Goal: Check status: Check status

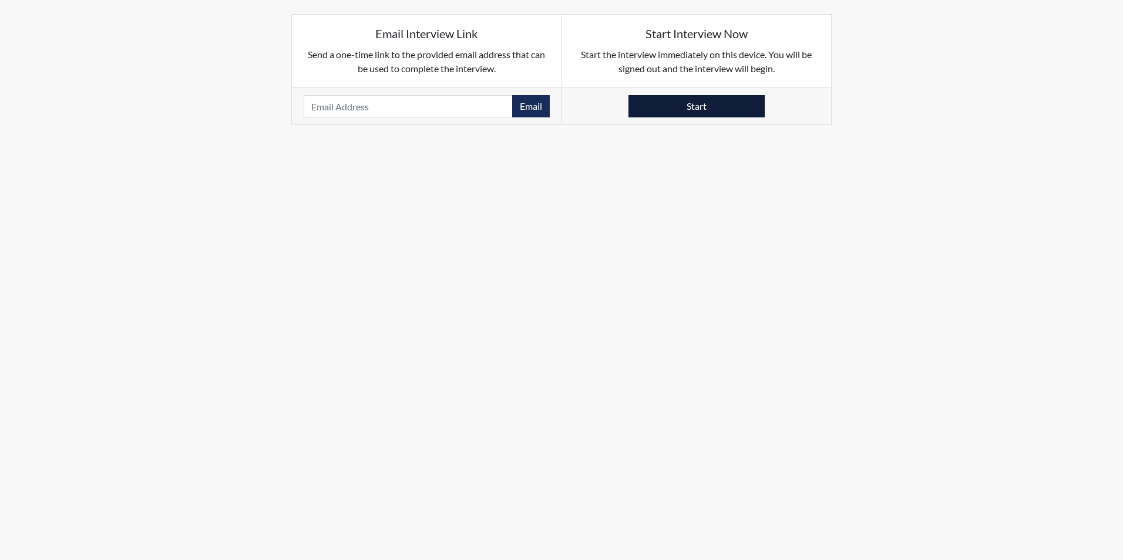
click at [696, 106] on button "Start" at bounding box center [696, 106] width 136 height 22
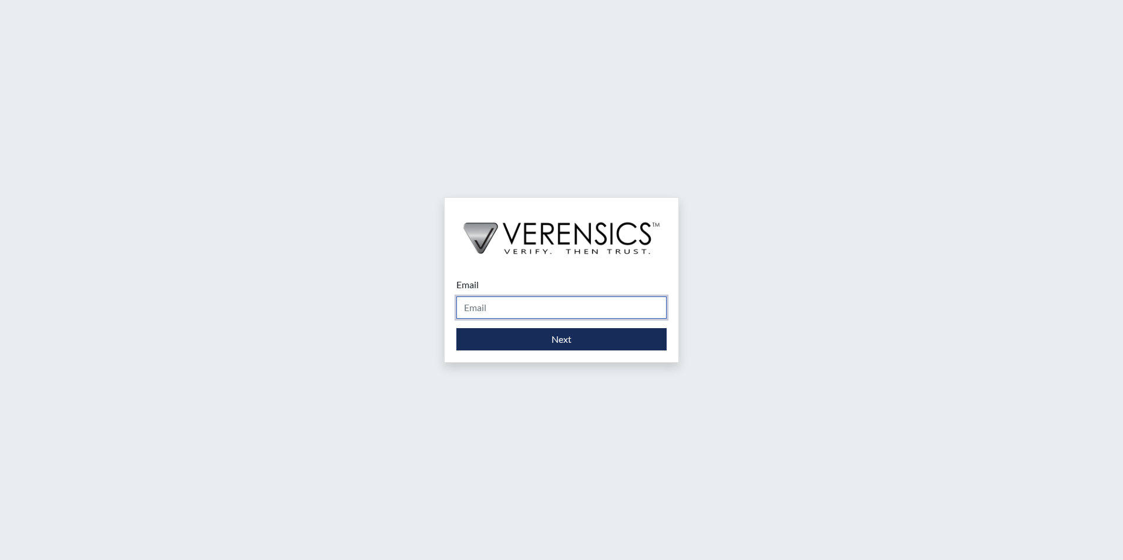
click at [549, 309] on input "Email" at bounding box center [561, 308] width 210 height 22
type input "stacy-ann.parker@gdc.ga.gov"
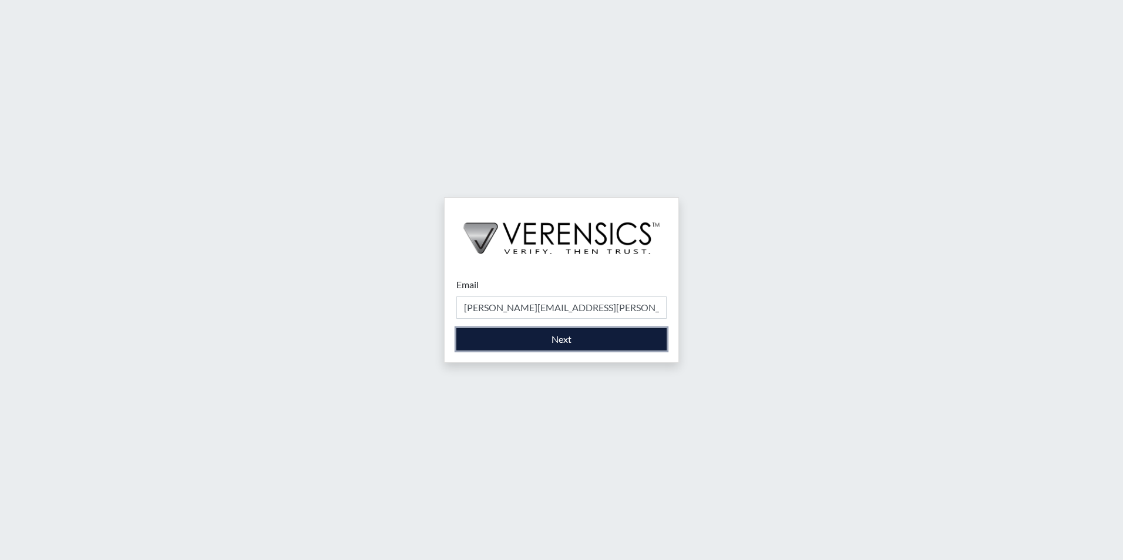
click at [555, 342] on button "Next" at bounding box center [561, 339] width 210 height 22
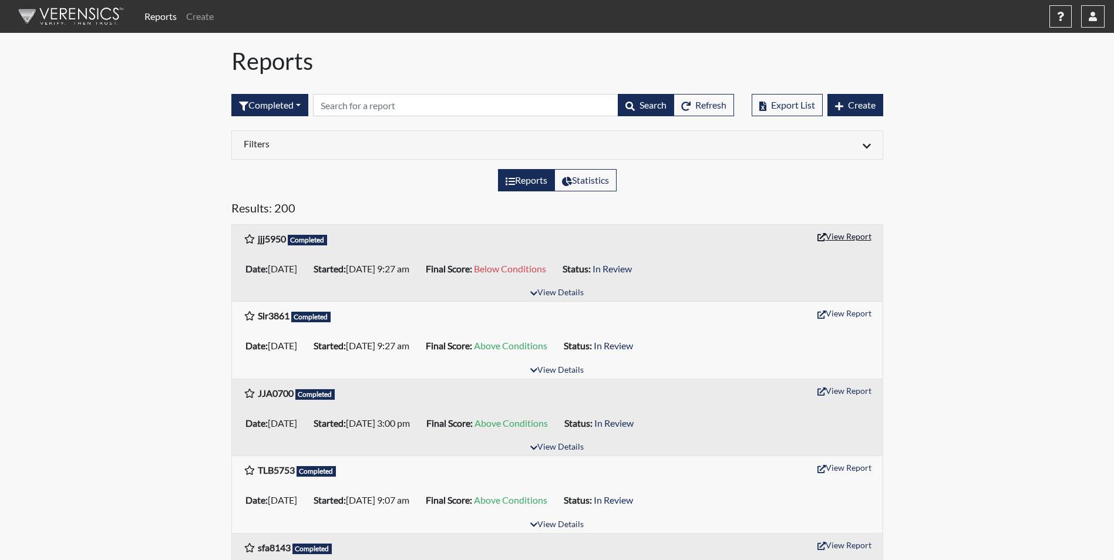
click at [831, 238] on button "View Report" at bounding box center [844, 236] width 65 height 18
click at [840, 313] on button "View Report" at bounding box center [844, 313] width 65 height 18
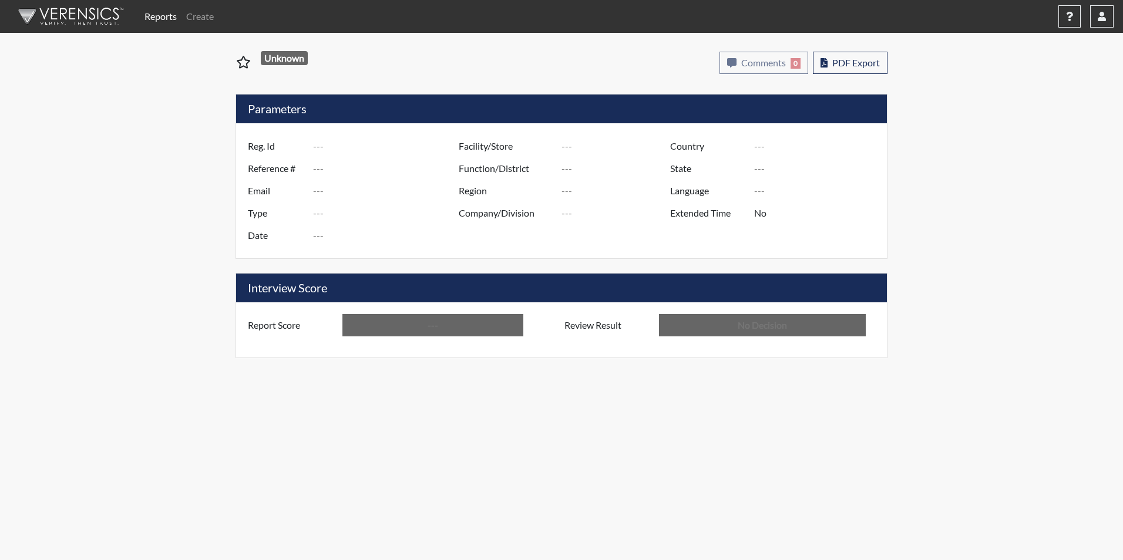
type input "jjj5950"
type input "51578"
type input "---"
type input "Corrections Pre-Employment"
type input "Oct 3, 2025"
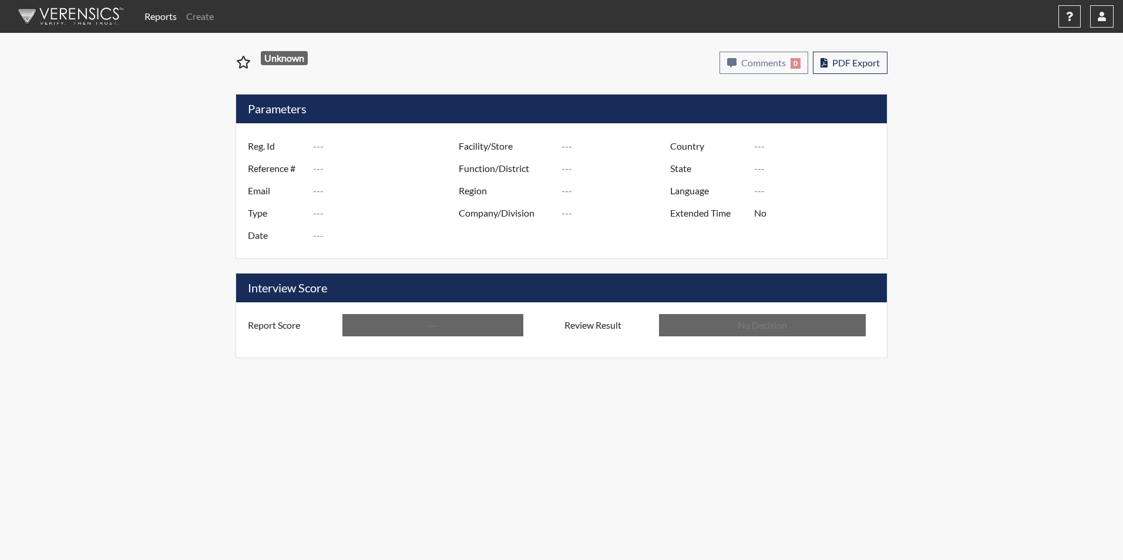
type input "Metro Re-Entry Facility"
type input "United States"
type input "Georgia"
type input "English"
type input "Below Conditions"
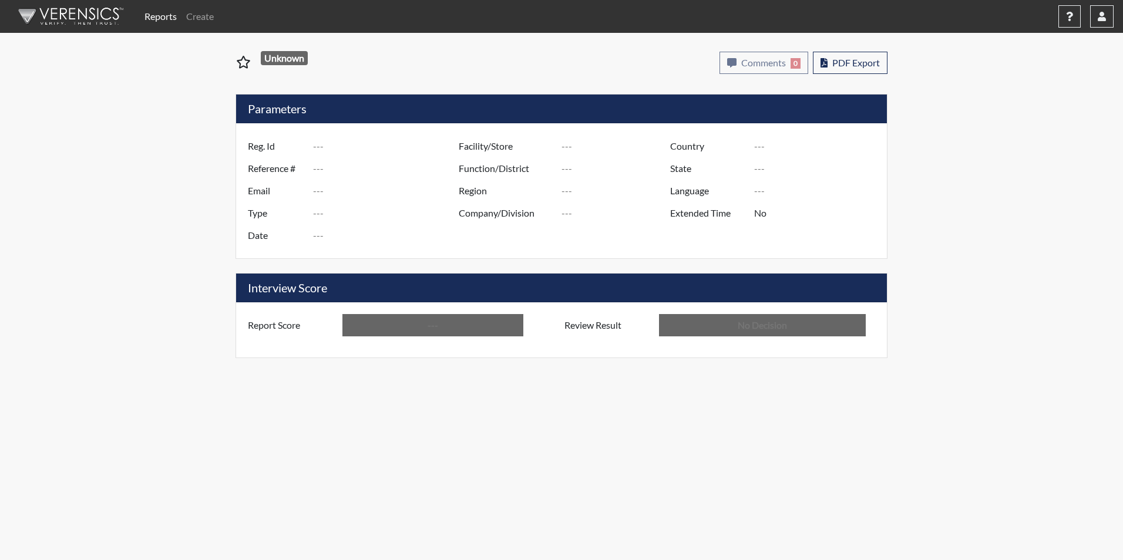
type input "In Review"
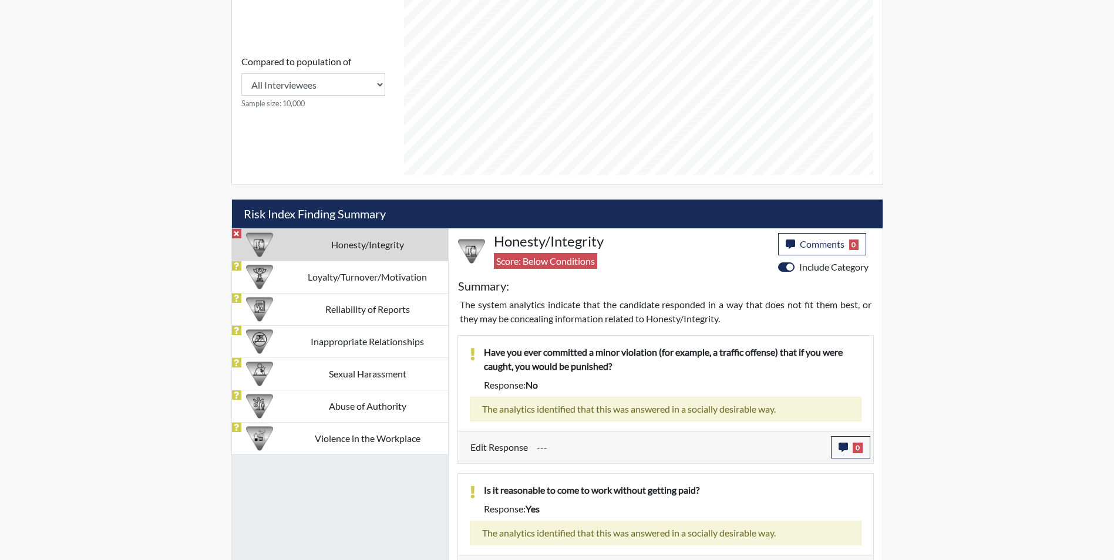
scroll to position [528, 0]
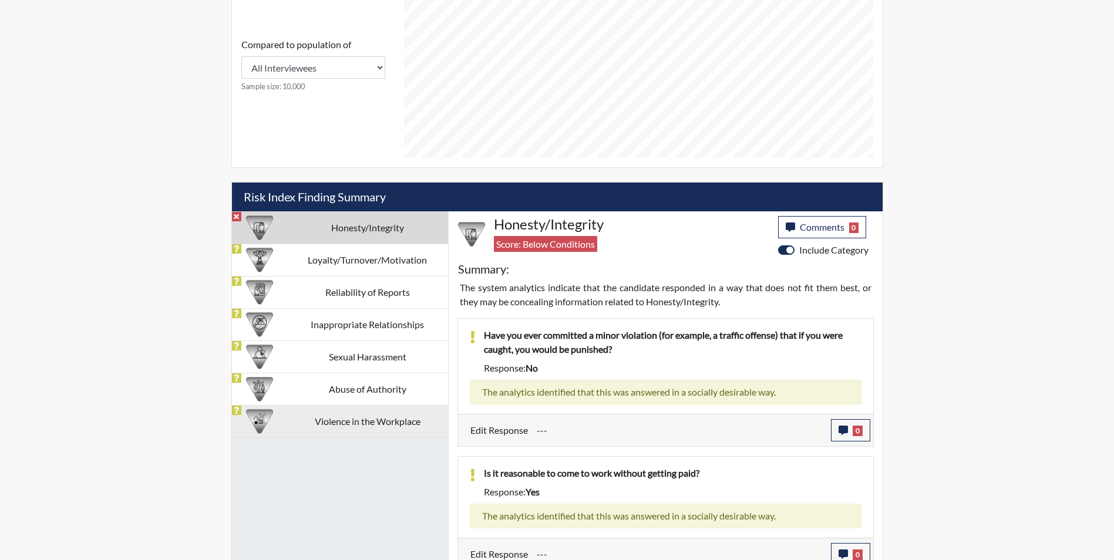
click at [372, 429] on td "Violence in the Workplace" at bounding box center [367, 421] width 161 height 32
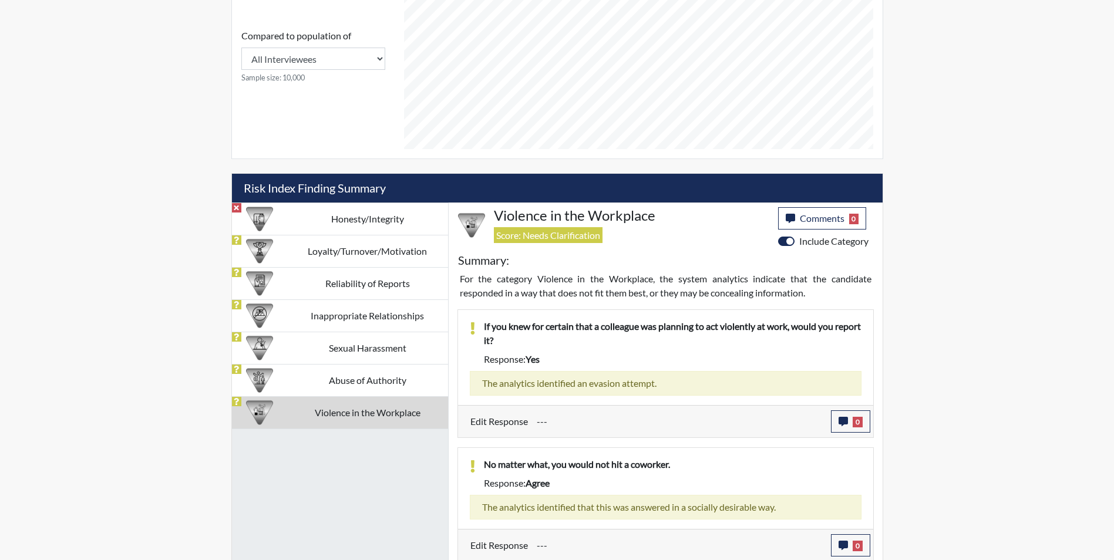
scroll to position [540, 0]
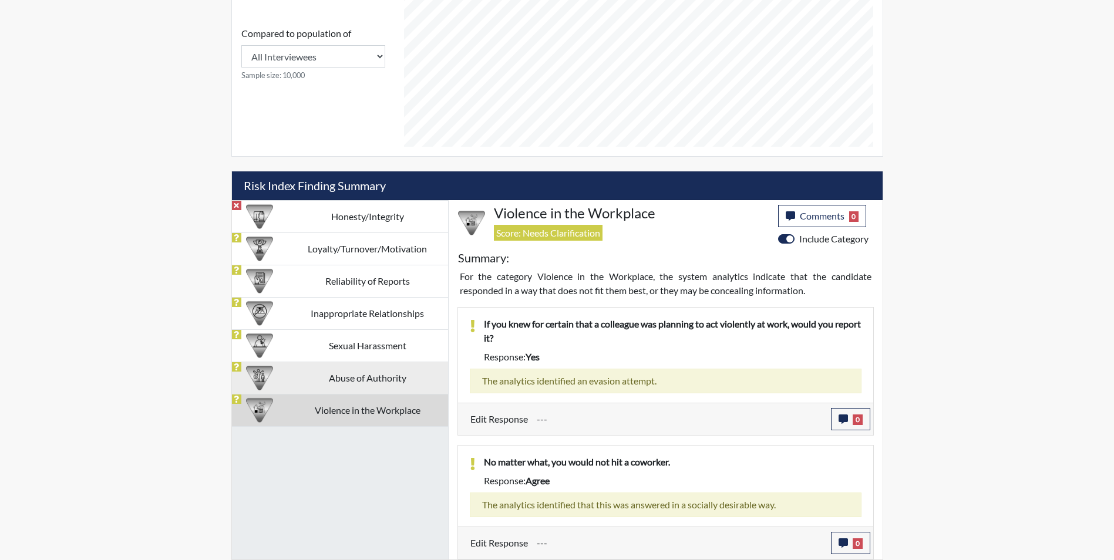
click at [376, 381] on td "Abuse of Authority" at bounding box center [367, 378] width 161 height 32
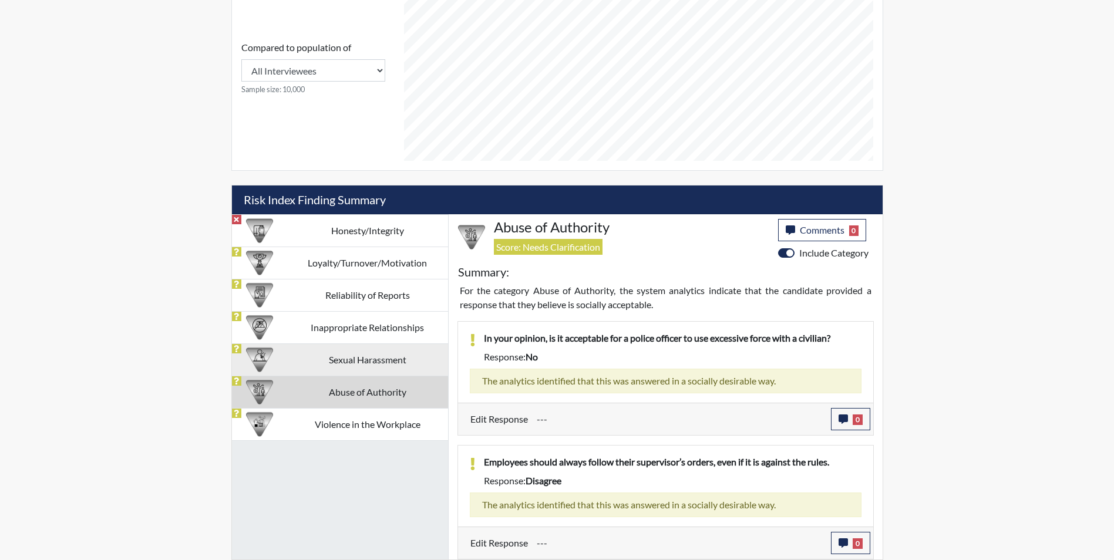
click at [376, 362] on td "Sexual Harassment" at bounding box center [367, 359] width 161 height 32
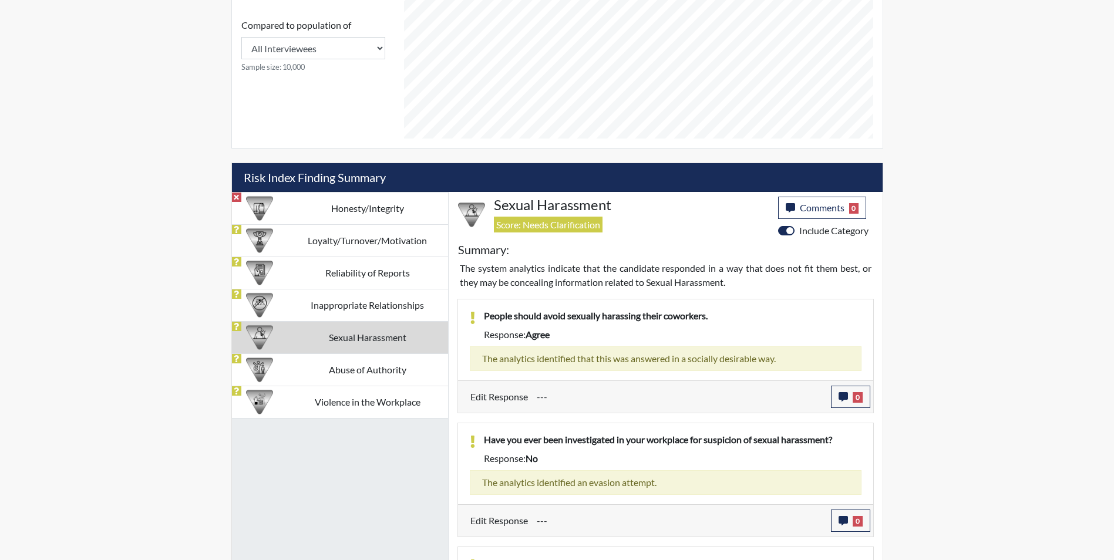
scroll to position [605, 0]
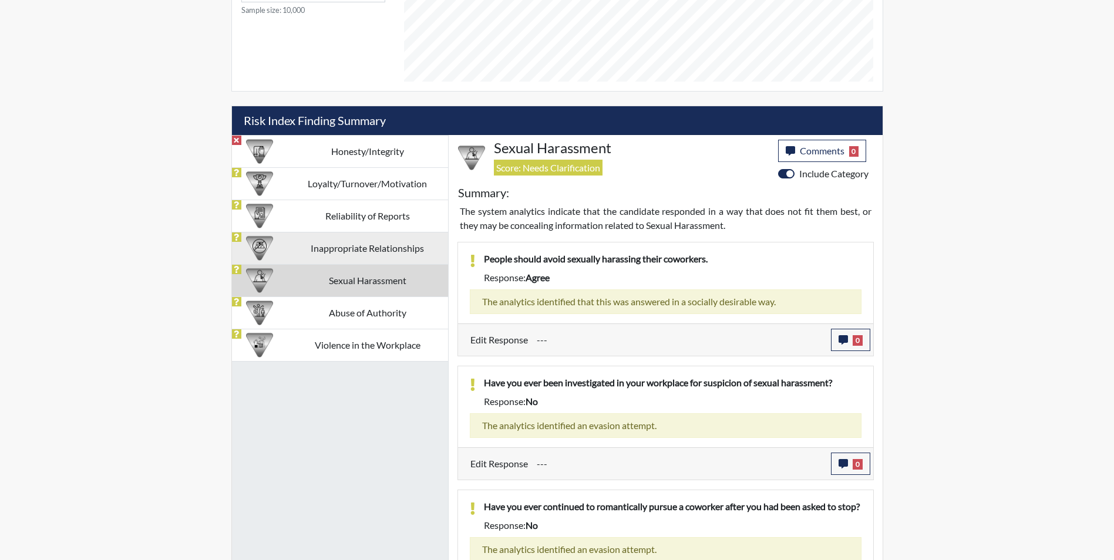
click at [375, 257] on td "Inappropriate Relationships" at bounding box center [367, 248] width 161 height 32
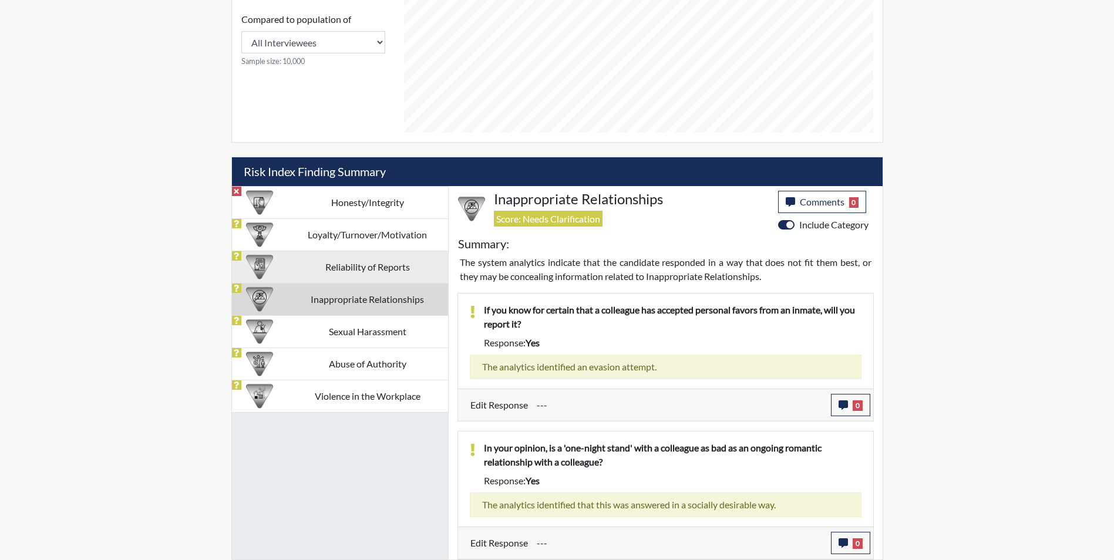
click at [373, 275] on td "Reliability of Reports" at bounding box center [367, 267] width 161 height 32
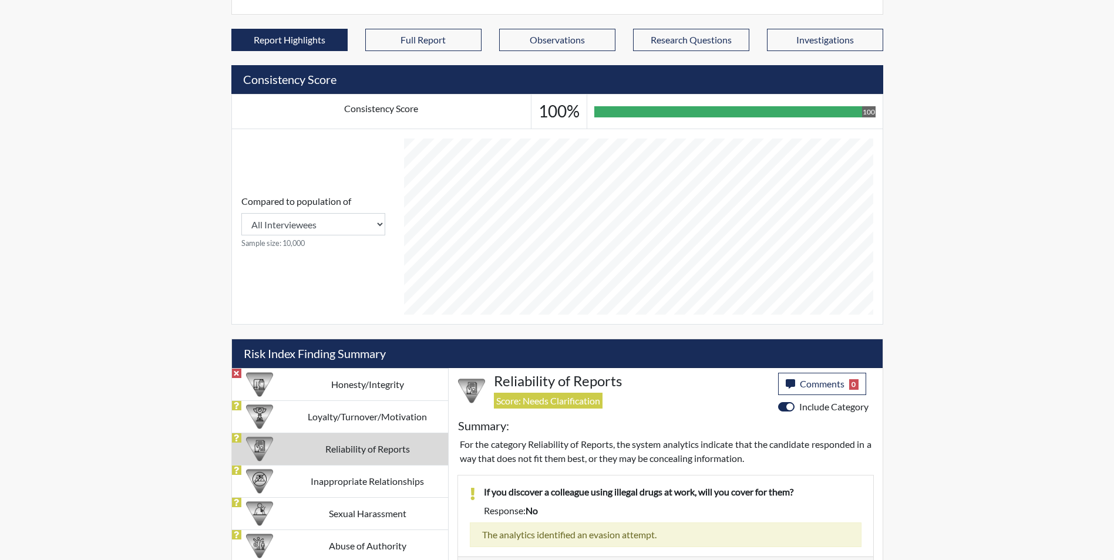
scroll to position [352, 0]
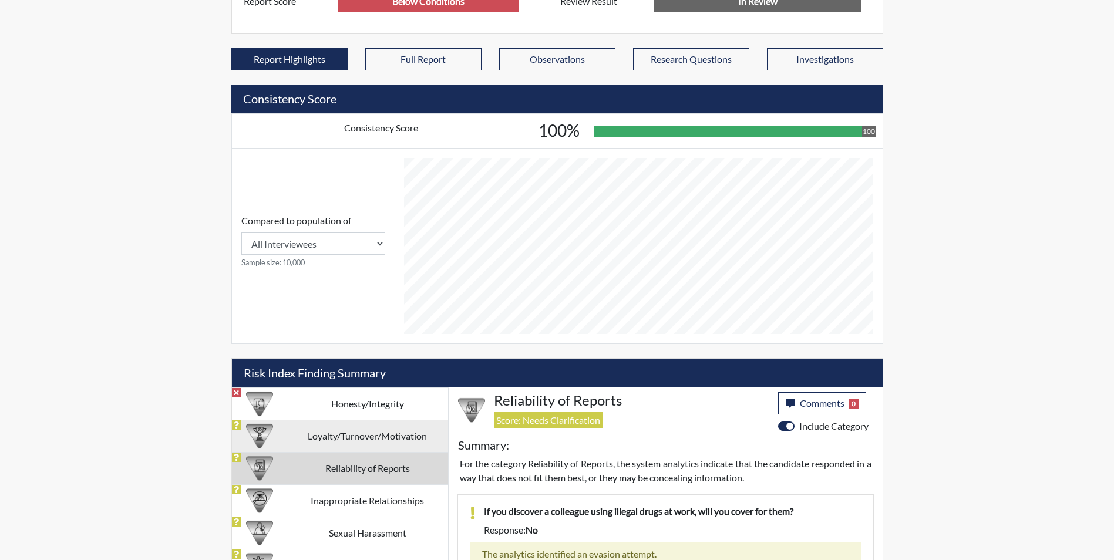
click at [416, 442] on td "Loyalty/Turnover/Motivation" at bounding box center [367, 436] width 161 height 32
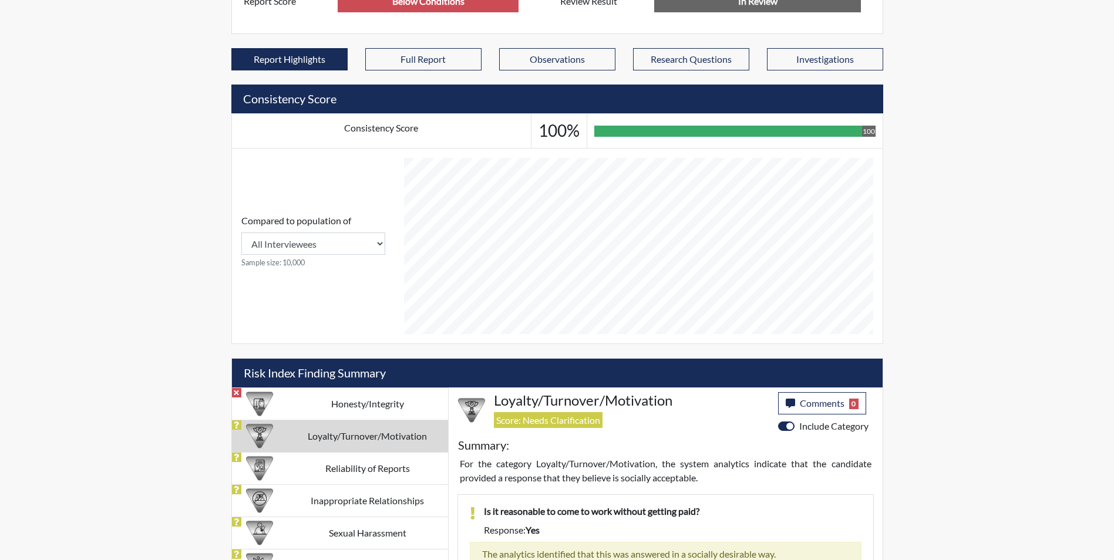
click at [398, 422] on td "Loyalty/Turnover/Motivation" at bounding box center [367, 436] width 161 height 32
drag, startPoint x: 398, startPoint y: 422, endPoint x: 397, endPoint y: 404, distance: 18.2
click at [397, 404] on td "Honesty/Integrity" at bounding box center [367, 404] width 161 height 32
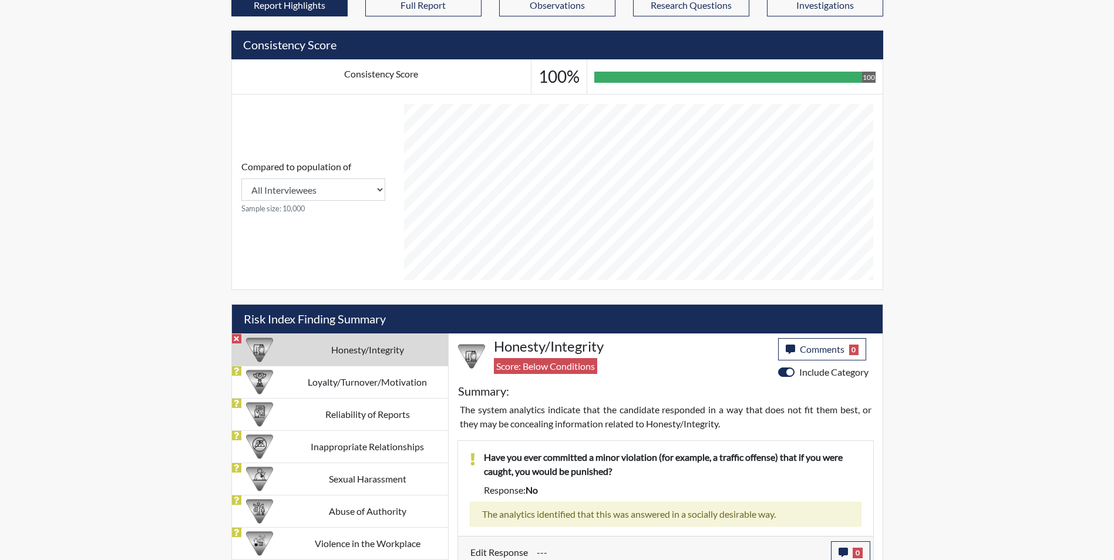
scroll to position [475, 0]
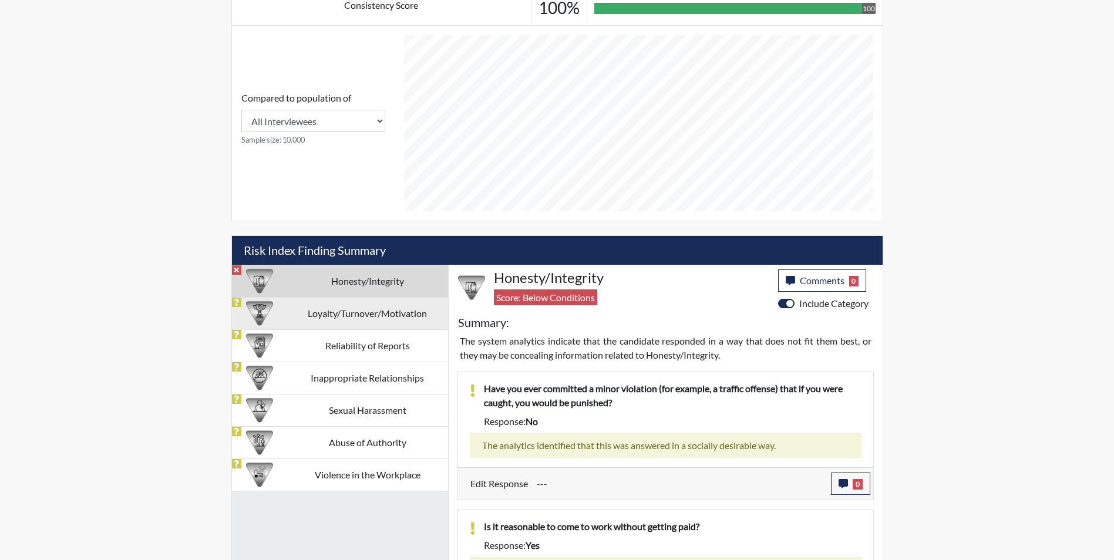
click at [414, 322] on td "Loyalty/Turnover/Motivation" at bounding box center [367, 313] width 161 height 32
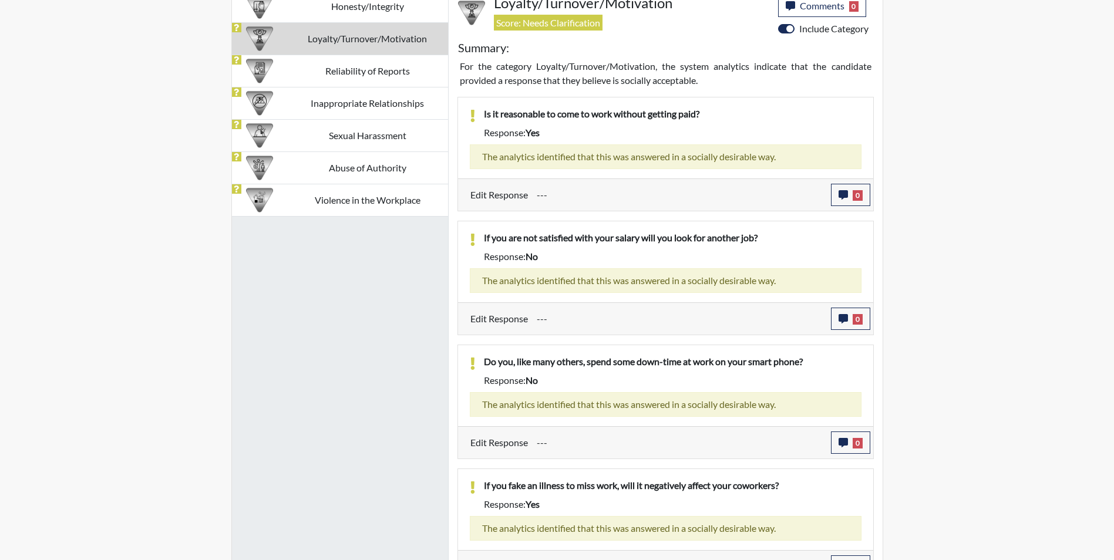
scroll to position [551, 0]
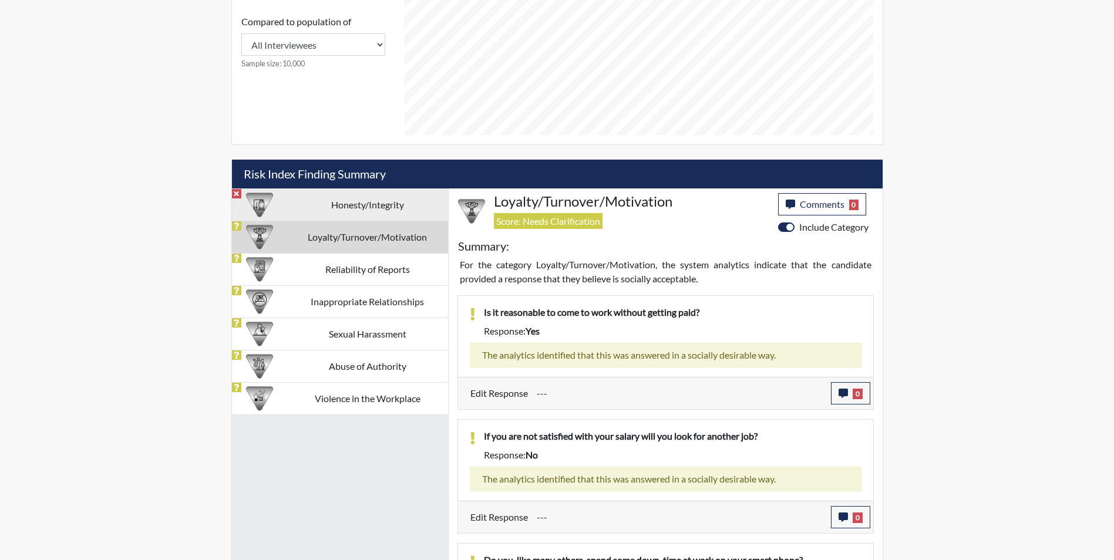
click at [365, 204] on td "Honesty/Integrity" at bounding box center [367, 204] width 161 height 32
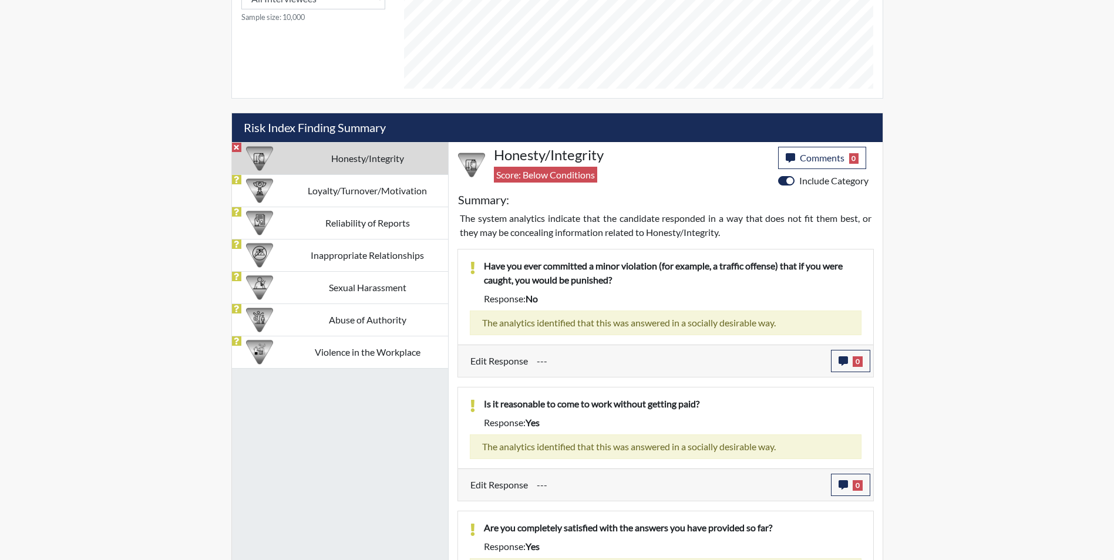
scroll to position [597, 0]
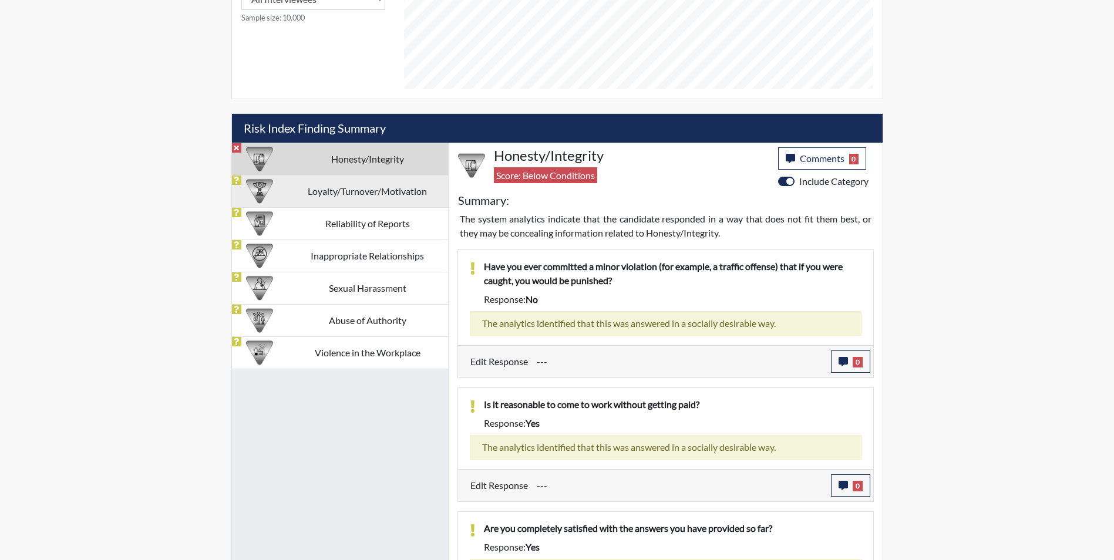
click at [292, 193] on td "Loyalty/Turnover/Motivation" at bounding box center [367, 191] width 161 height 32
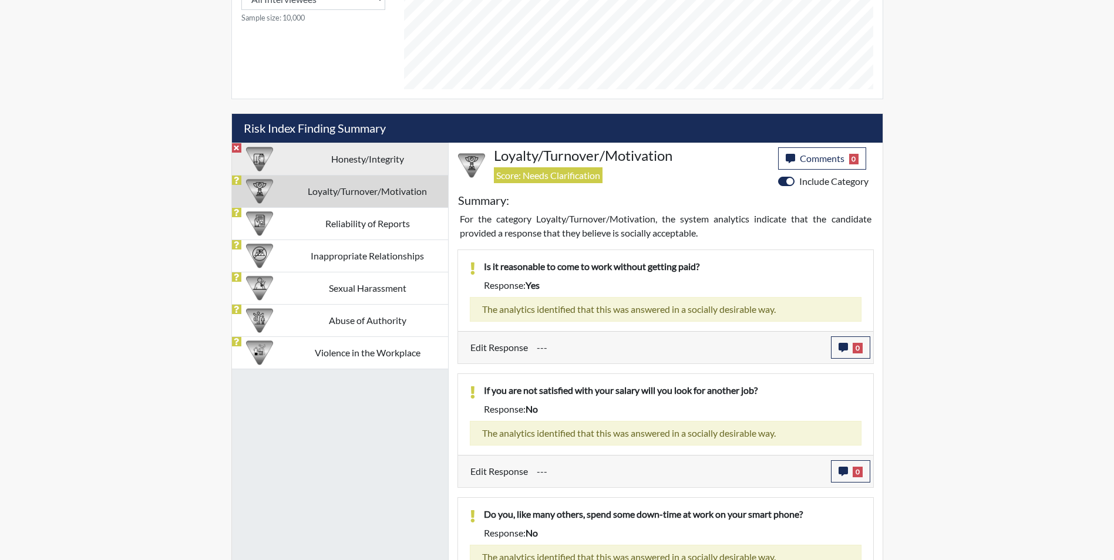
click at [350, 164] on td "Honesty/Integrity" at bounding box center [367, 159] width 161 height 32
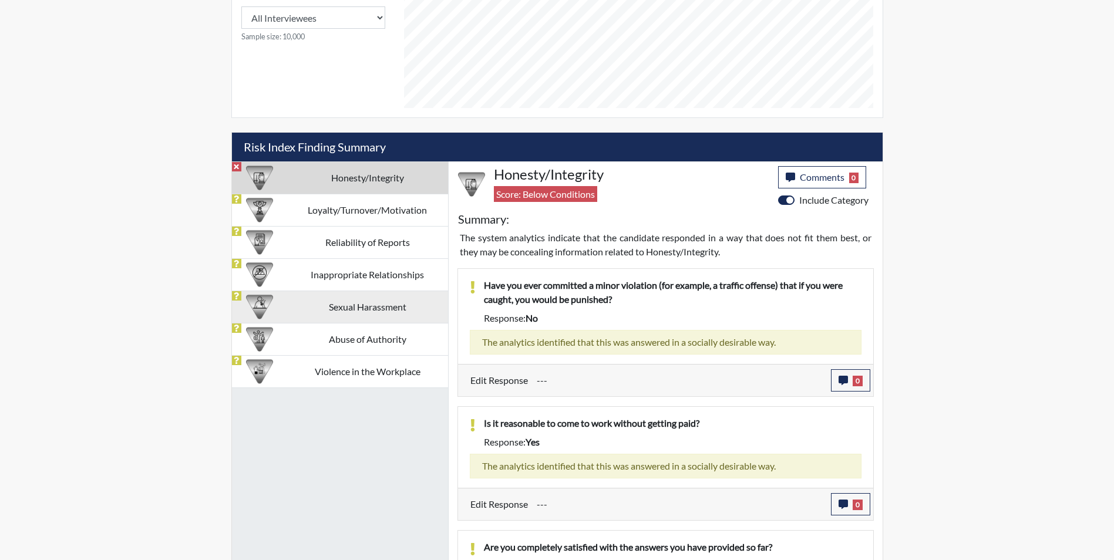
scroll to position [592, 0]
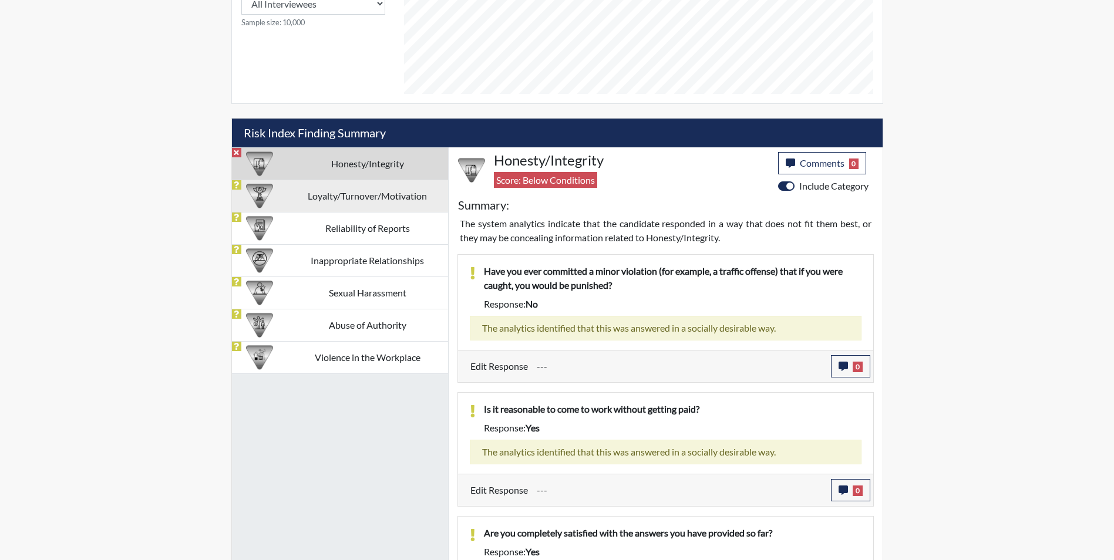
click at [363, 204] on td "Loyalty/Turnover/Motivation" at bounding box center [367, 196] width 161 height 32
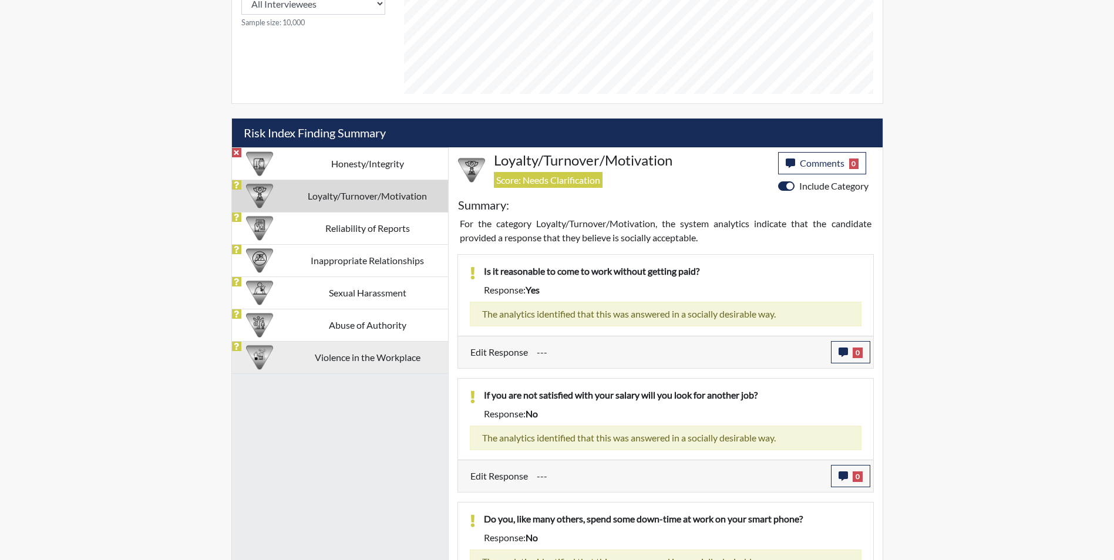
click at [356, 348] on td "Violence in the Workplace" at bounding box center [367, 357] width 161 height 32
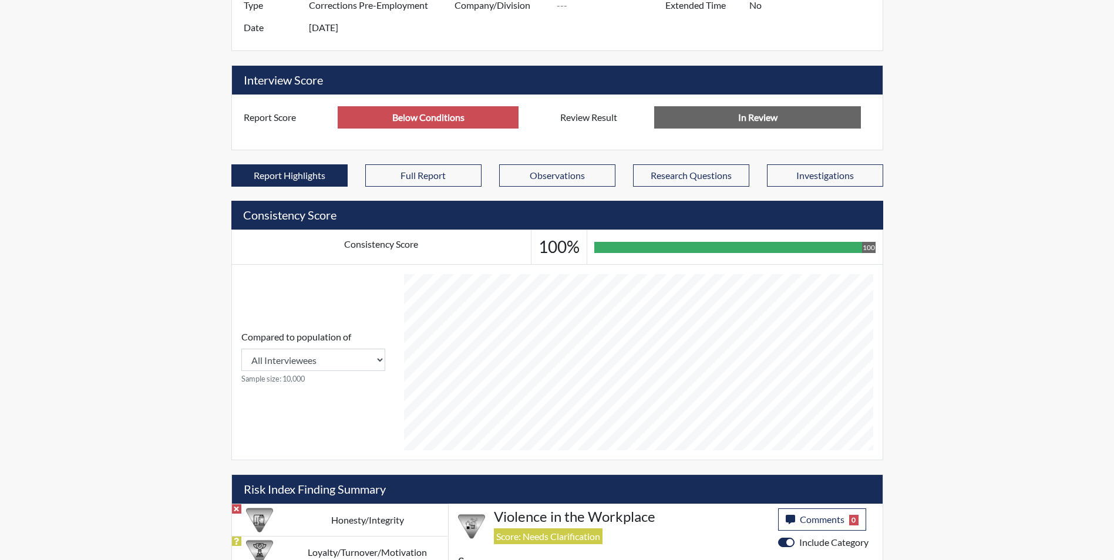
scroll to position [540, 0]
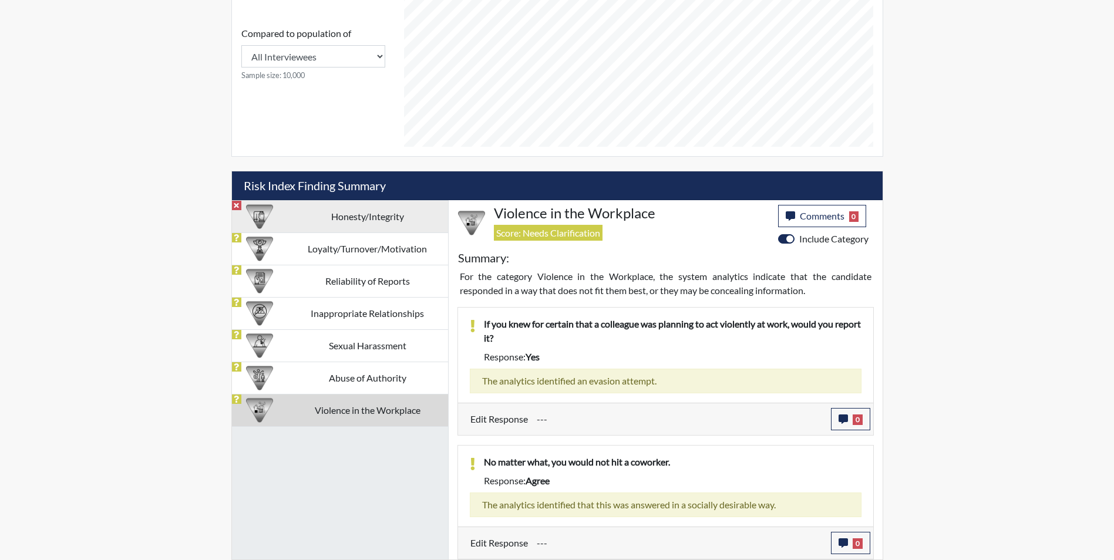
click at [345, 213] on td "Honesty/Integrity" at bounding box center [367, 216] width 161 height 32
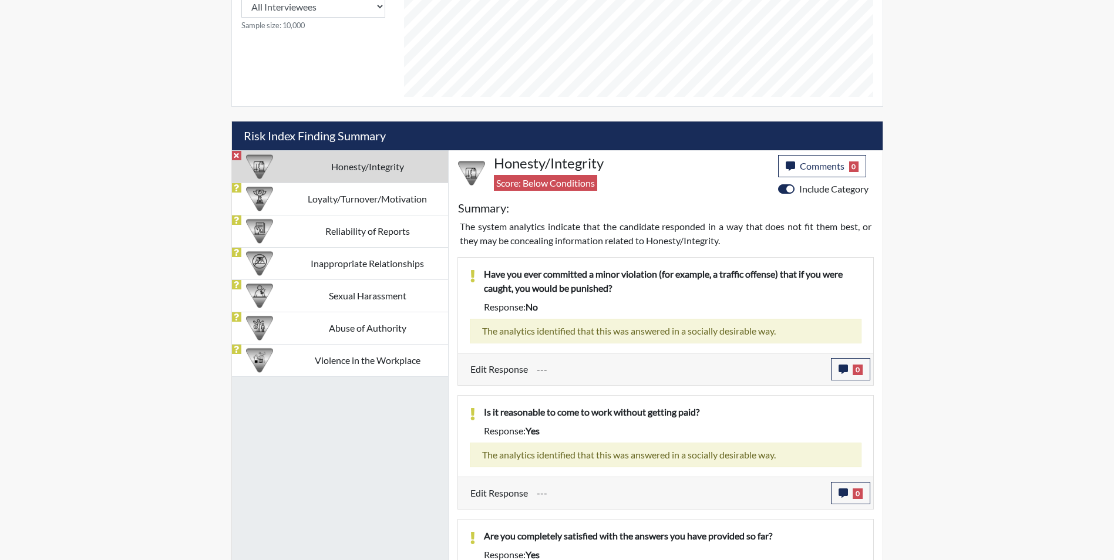
scroll to position [416, 0]
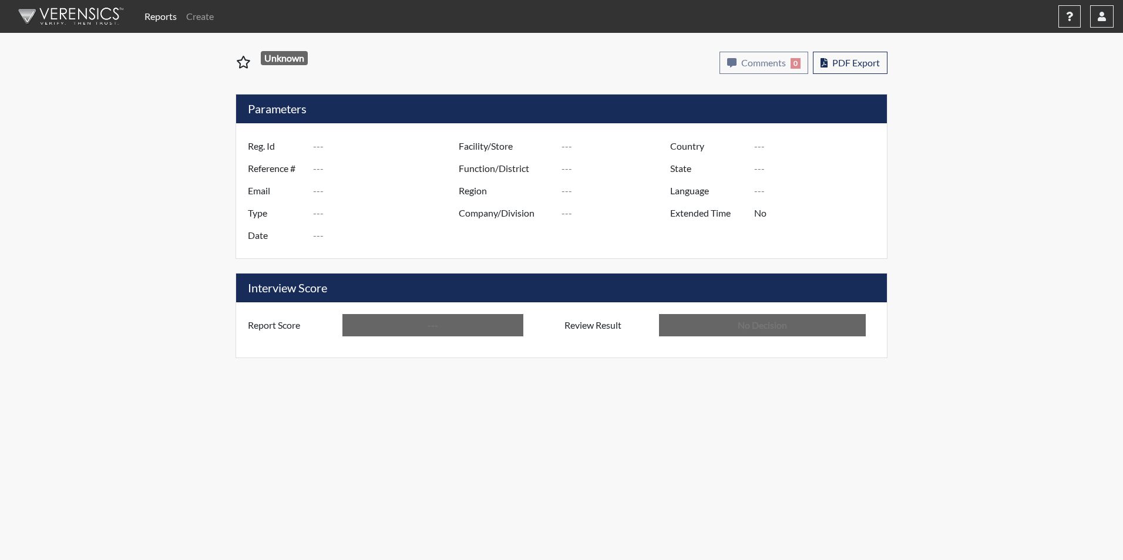
type input "jjj5950"
type input "51578"
type input "---"
type input "Corrections Pre-Employment"
type input "Oct 3, 2025"
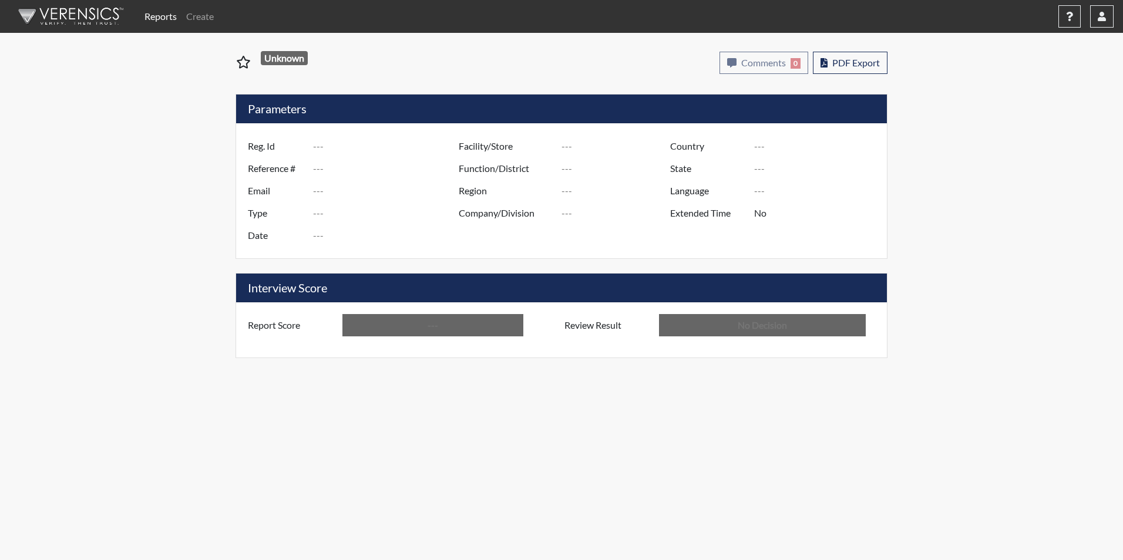
type input "Metro Re-Entry Facility"
type input "[GEOGRAPHIC_DATA]"
type input "[US_STATE]"
type input "English"
type input "Below Conditions"
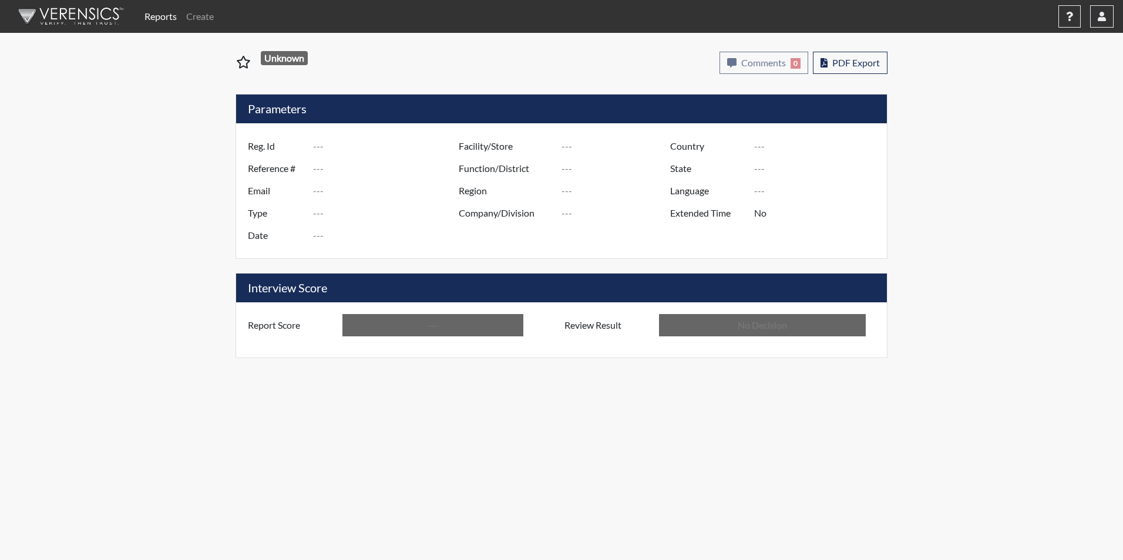
type input "In Review"
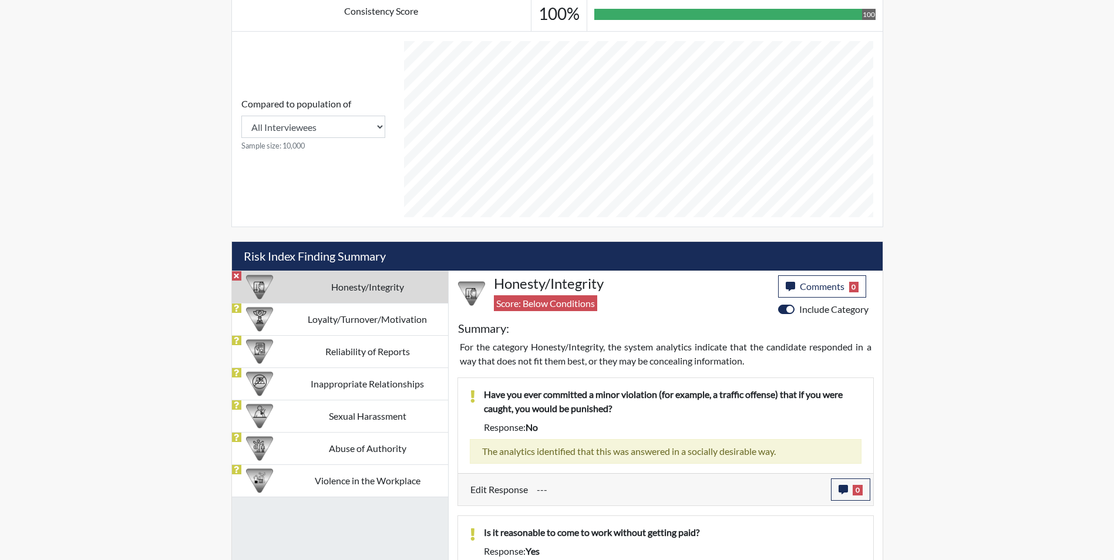
scroll to position [470, 0]
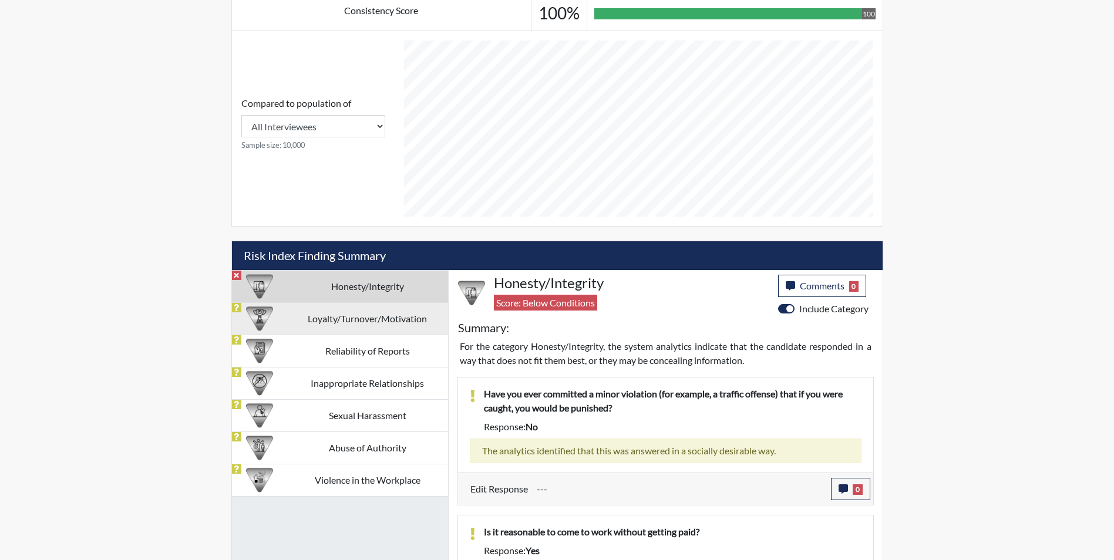
click at [359, 322] on td "Loyalty/Turnover/Motivation" at bounding box center [367, 318] width 161 height 32
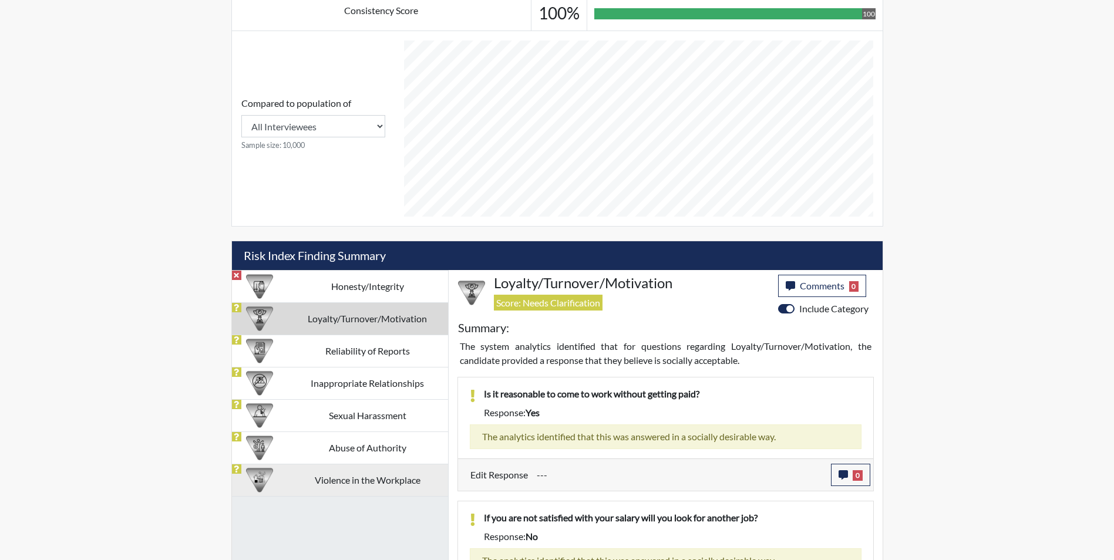
click at [328, 477] on td "Violence in the Workplace" at bounding box center [367, 480] width 161 height 32
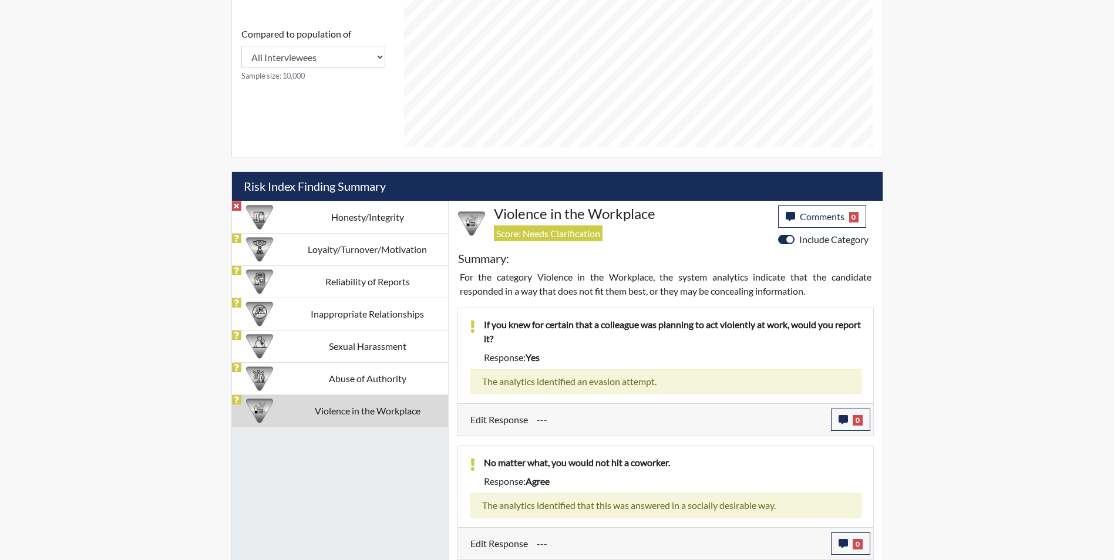
scroll to position [540, 0]
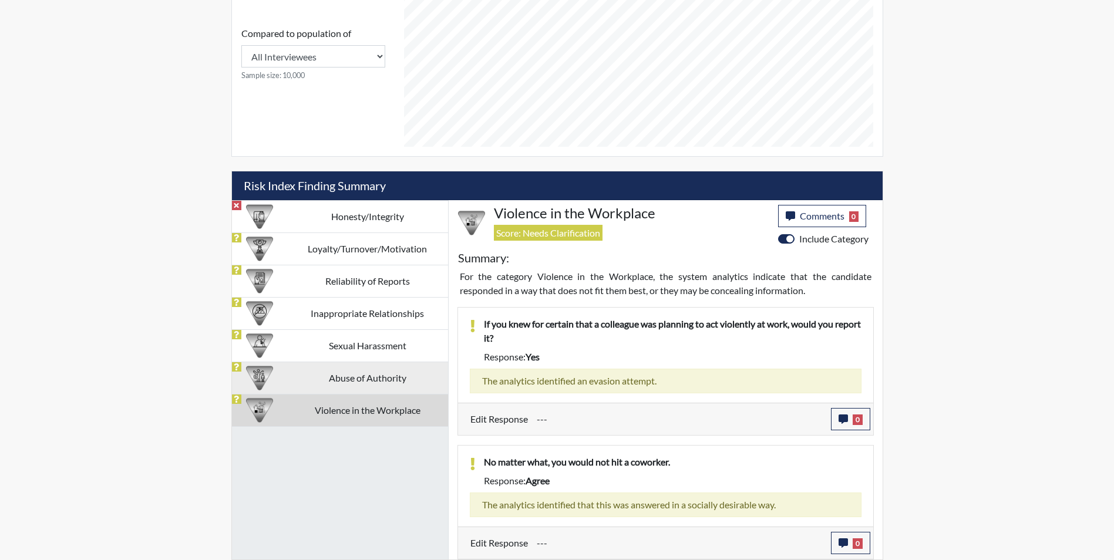
click at [373, 381] on td "Abuse of Authority" at bounding box center [367, 378] width 161 height 32
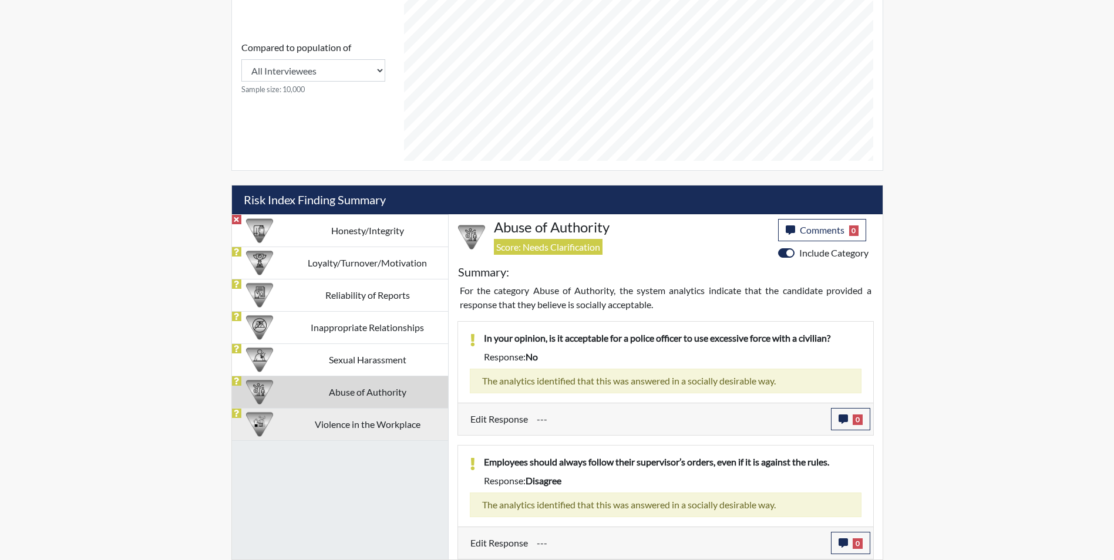
click at [365, 425] on td "Violence in the Workplace" at bounding box center [367, 424] width 161 height 32
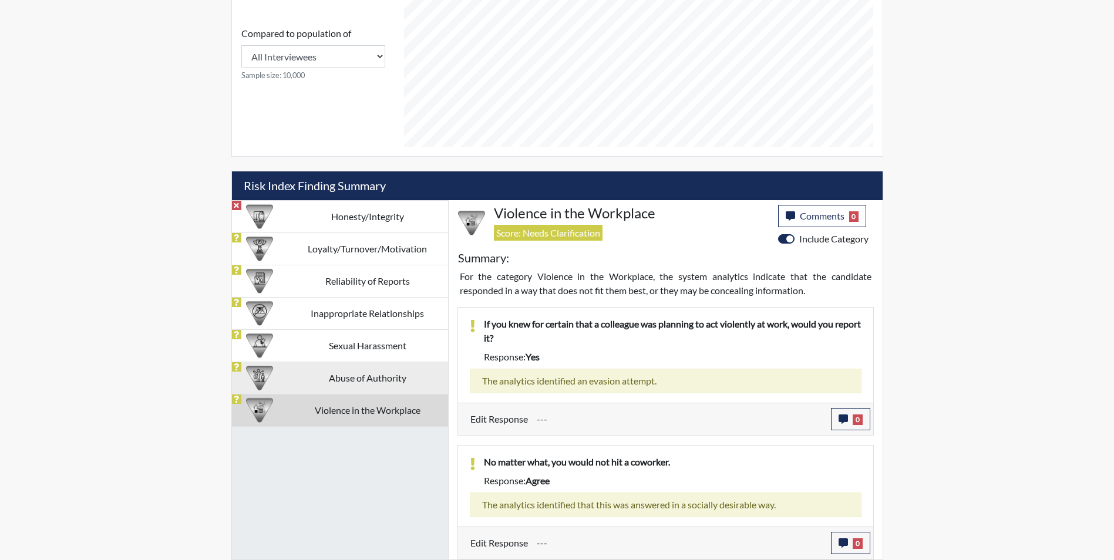
click at [363, 379] on td "Abuse of Authority" at bounding box center [367, 378] width 161 height 32
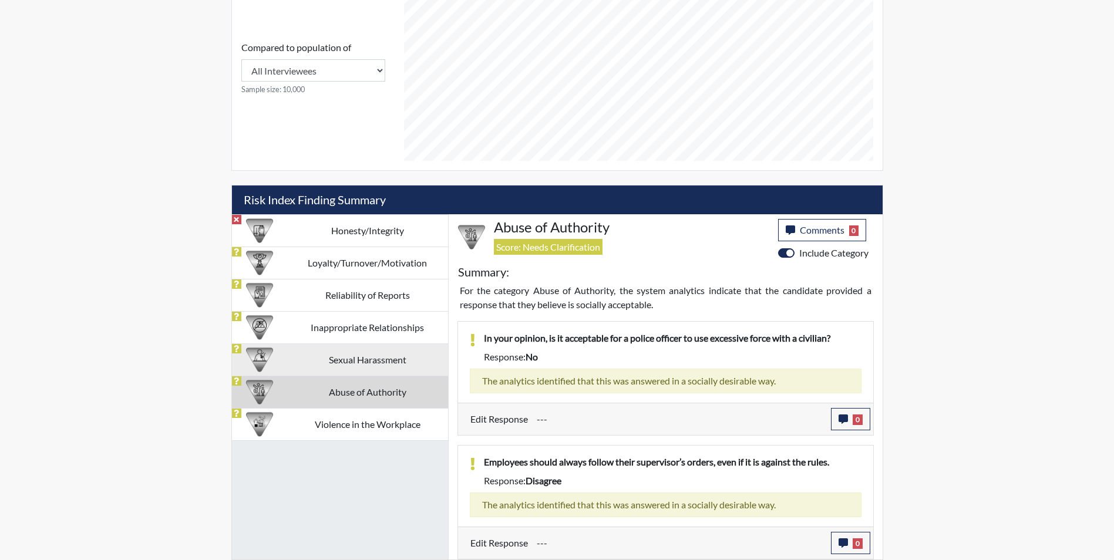
click at [361, 366] on td "Sexual Harassment" at bounding box center [367, 359] width 161 height 32
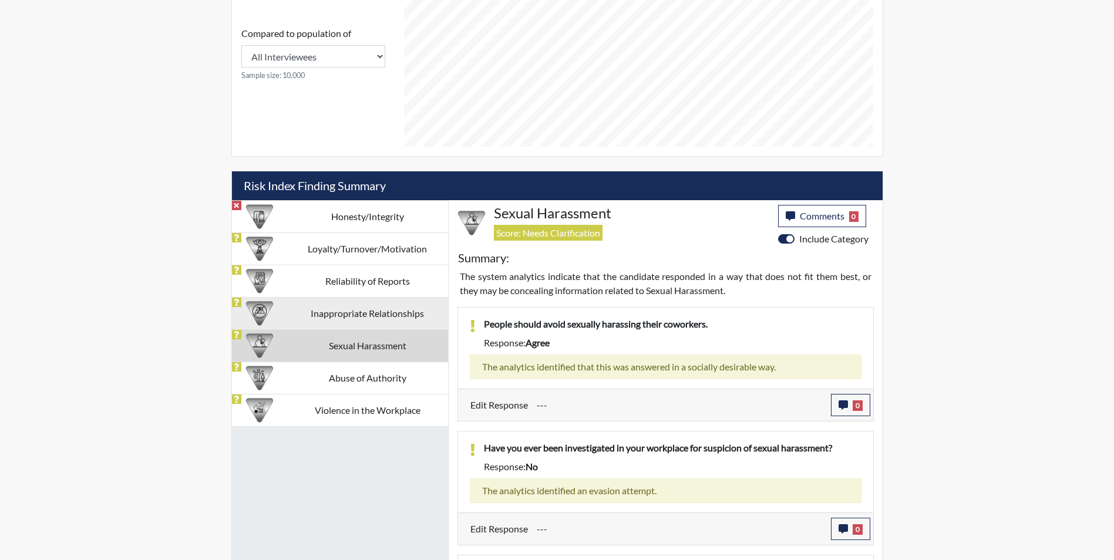
click at [364, 324] on td "Inappropriate Relationships" at bounding box center [367, 313] width 161 height 32
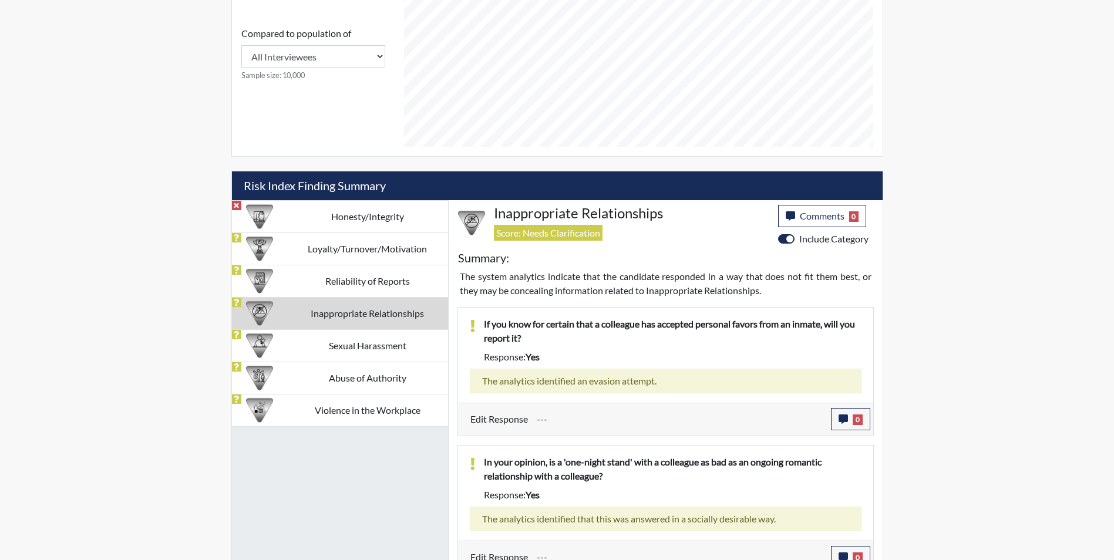
scroll to position [554, 0]
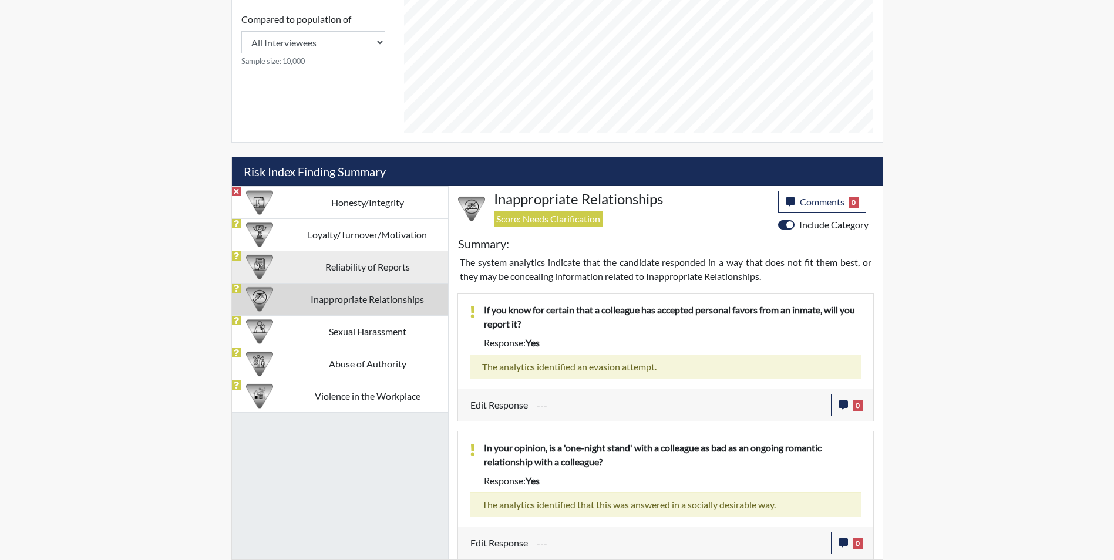
click at [345, 274] on td "Reliability of Reports" at bounding box center [367, 267] width 161 height 32
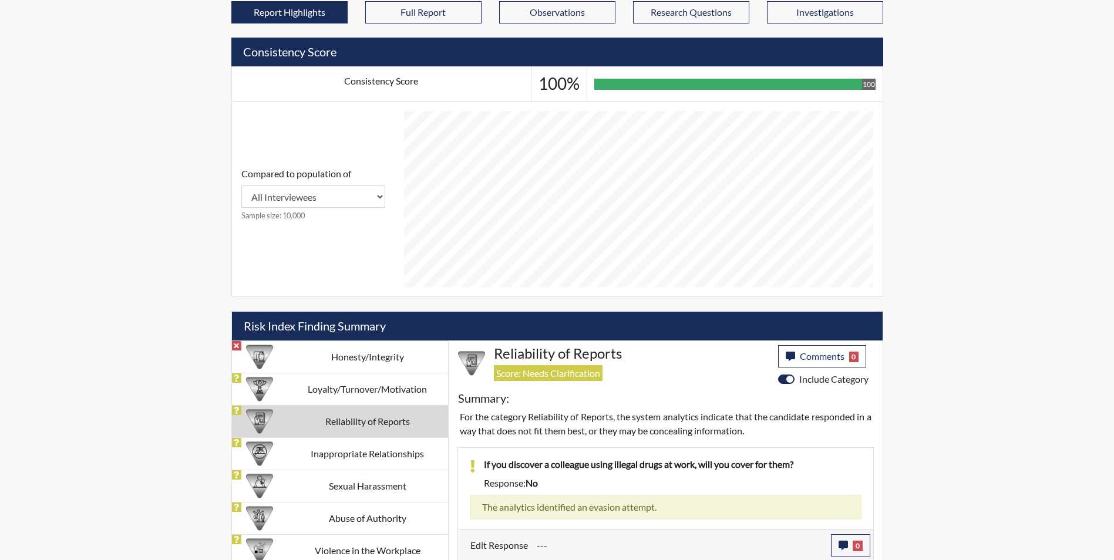
scroll to position [378, 0]
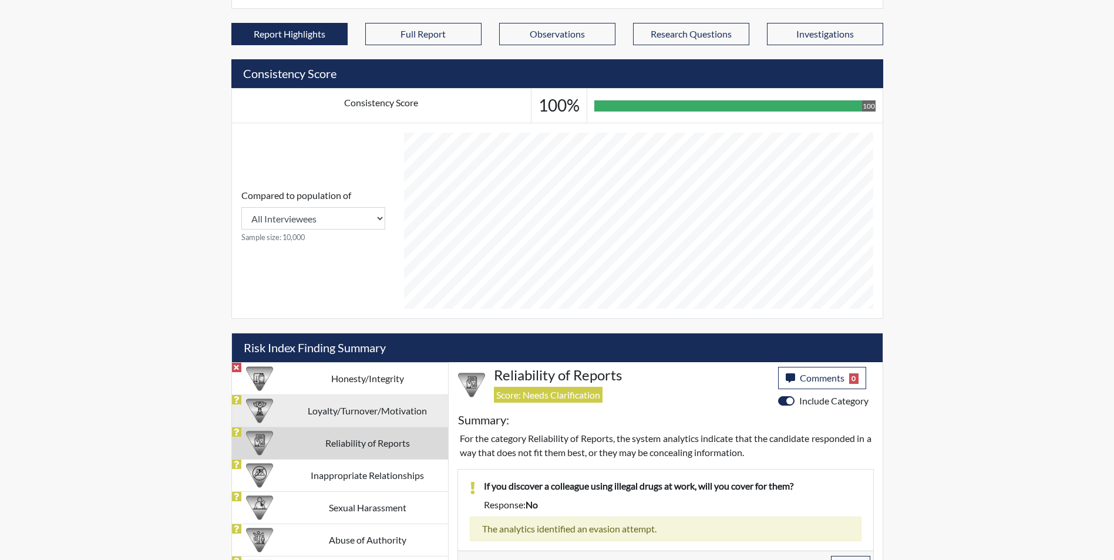
click at [379, 420] on td "Loyalty/Turnover/Motivation" at bounding box center [367, 411] width 161 height 32
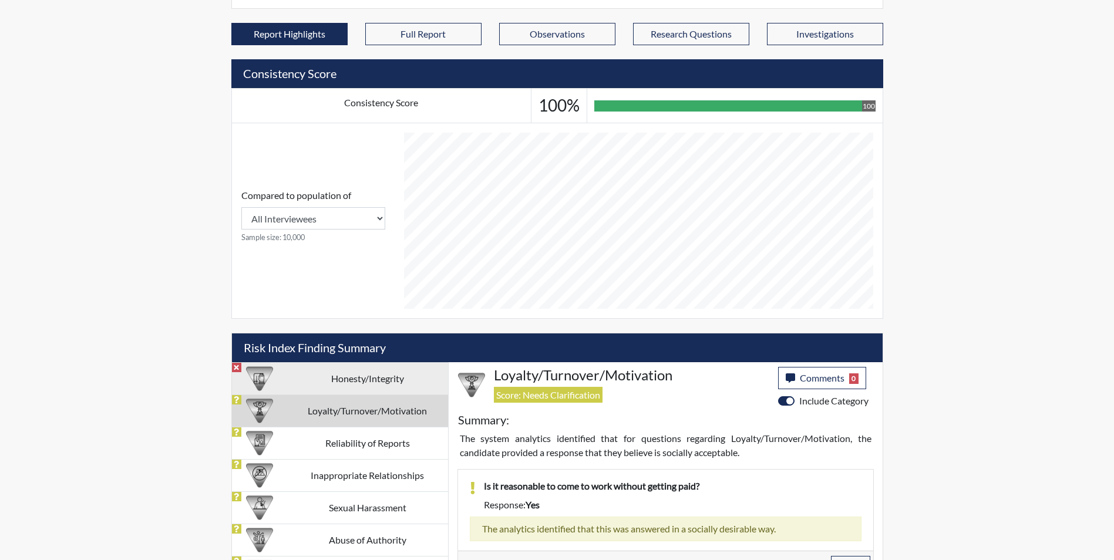
click at [365, 380] on td "Honesty/Integrity" at bounding box center [367, 378] width 161 height 32
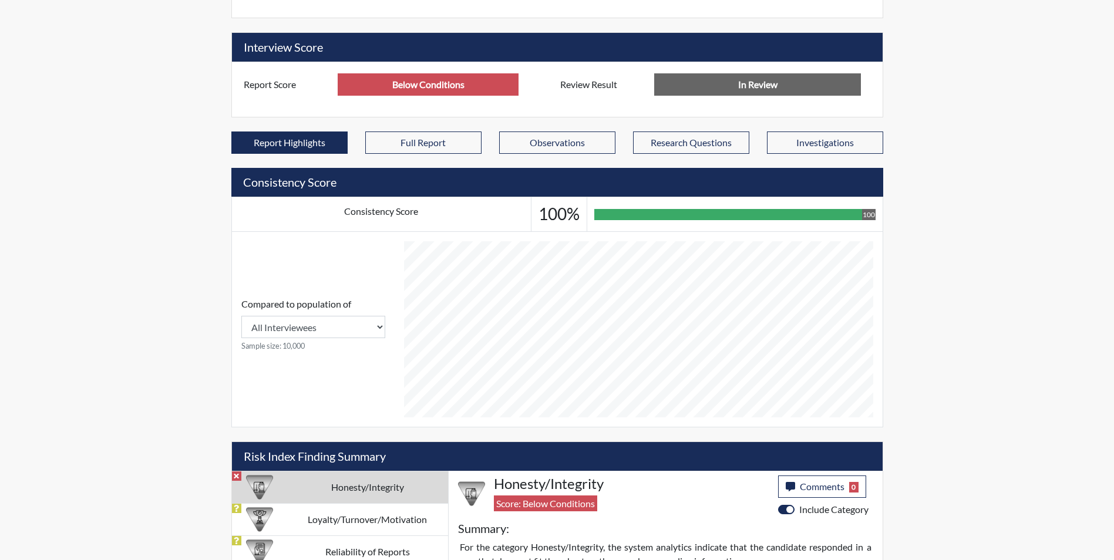
scroll to position [294, 0]
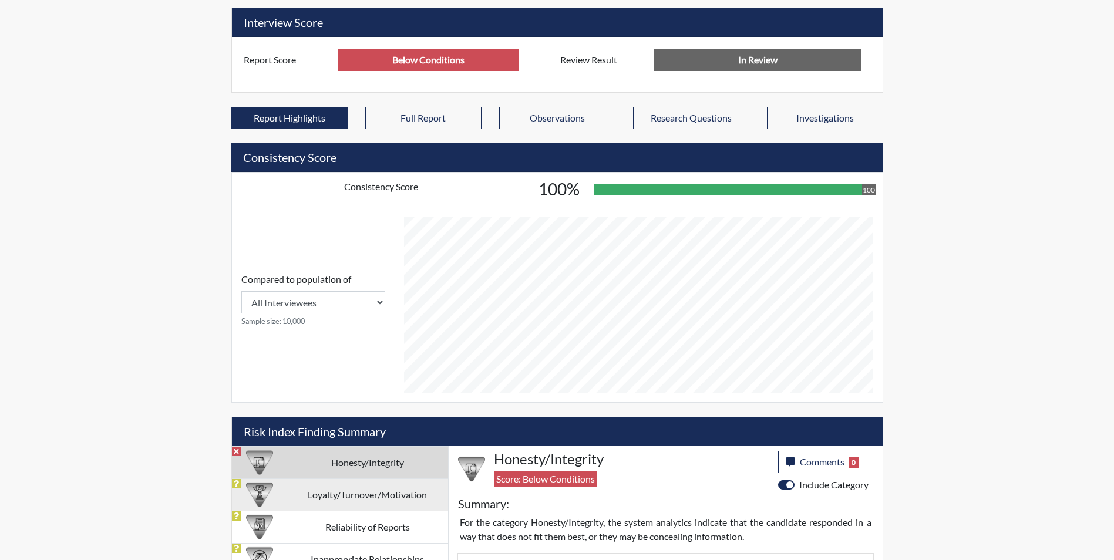
click at [412, 498] on td "Loyalty/Turnover/Motivation" at bounding box center [367, 495] width 161 height 32
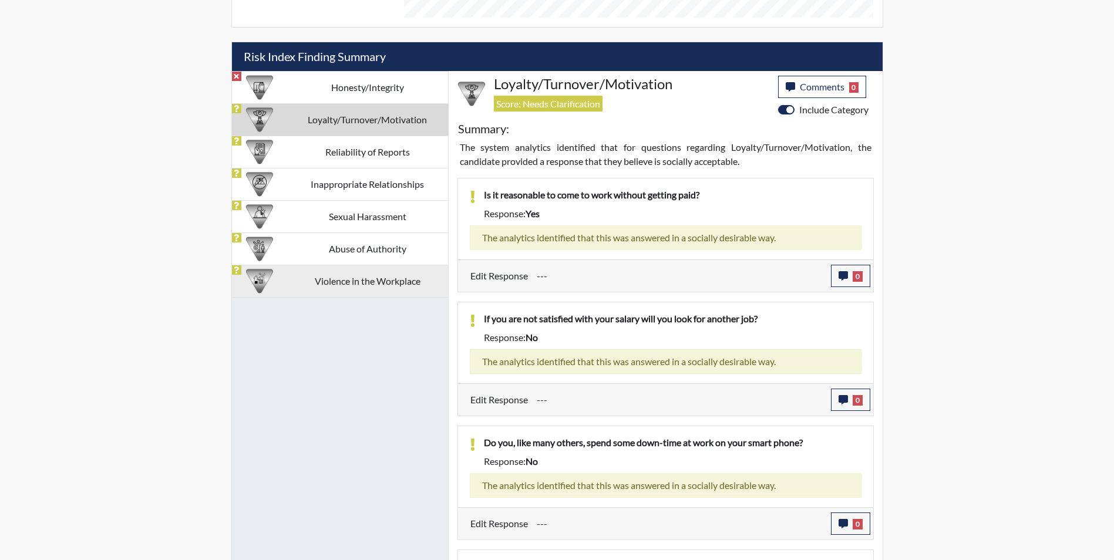
click at [331, 277] on td "Violence in the Workplace" at bounding box center [367, 281] width 161 height 32
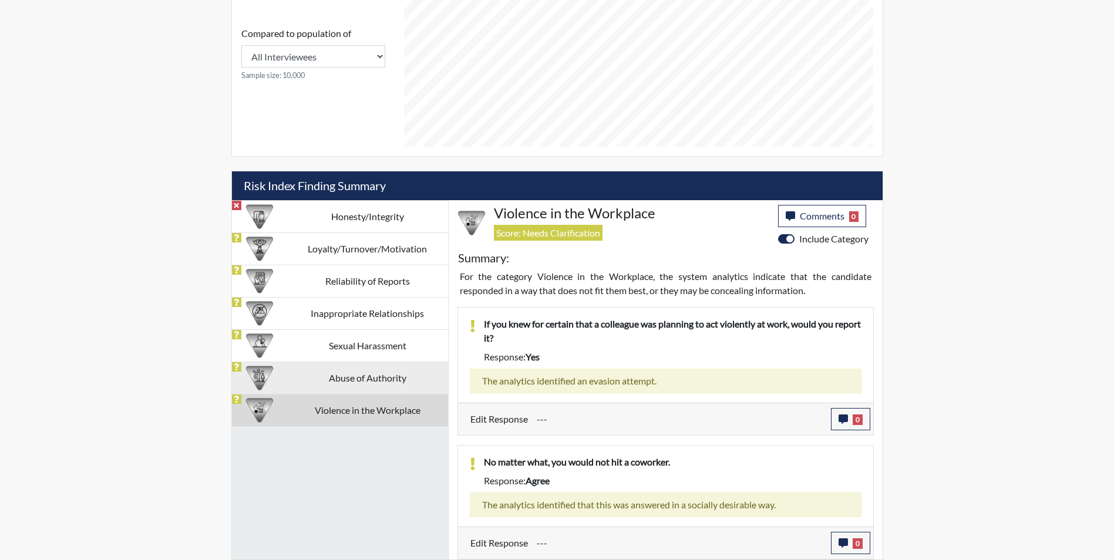
click at [368, 362] on td "Abuse of Authority" at bounding box center [367, 378] width 161 height 32
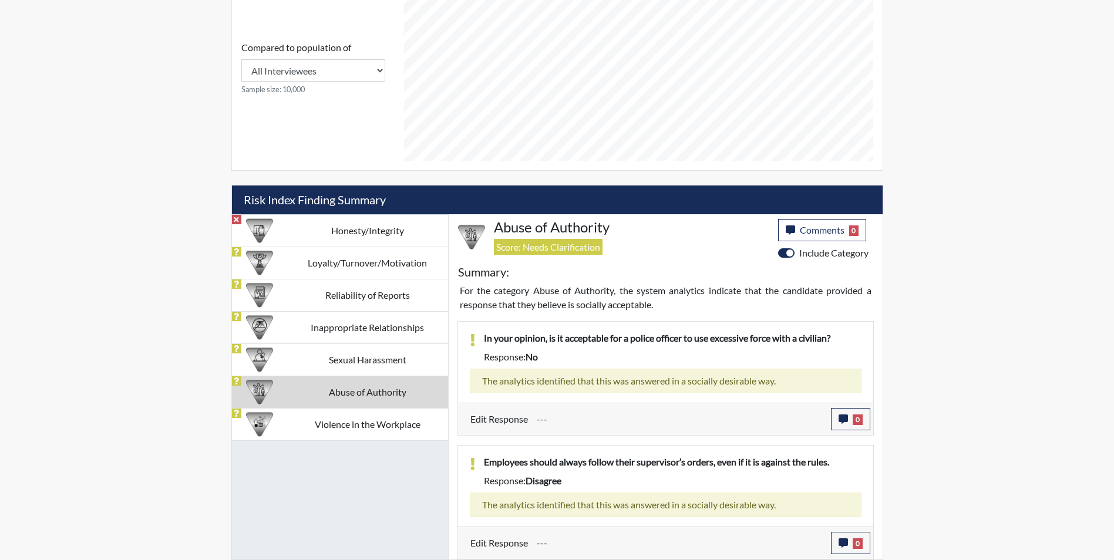
click at [841, 407] on div "Edit Response --- 0 response Comments × Add Comment: Save Comment Close" at bounding box center [665, 419] width 415 height 32
drag, startPoint x: 841, startPoint y: 407, endPoint x: 841, endPoint y: 415, distance: 7.0
click at [841, 415] on button "0" at bounding box center [850, 419] width 39 height 22
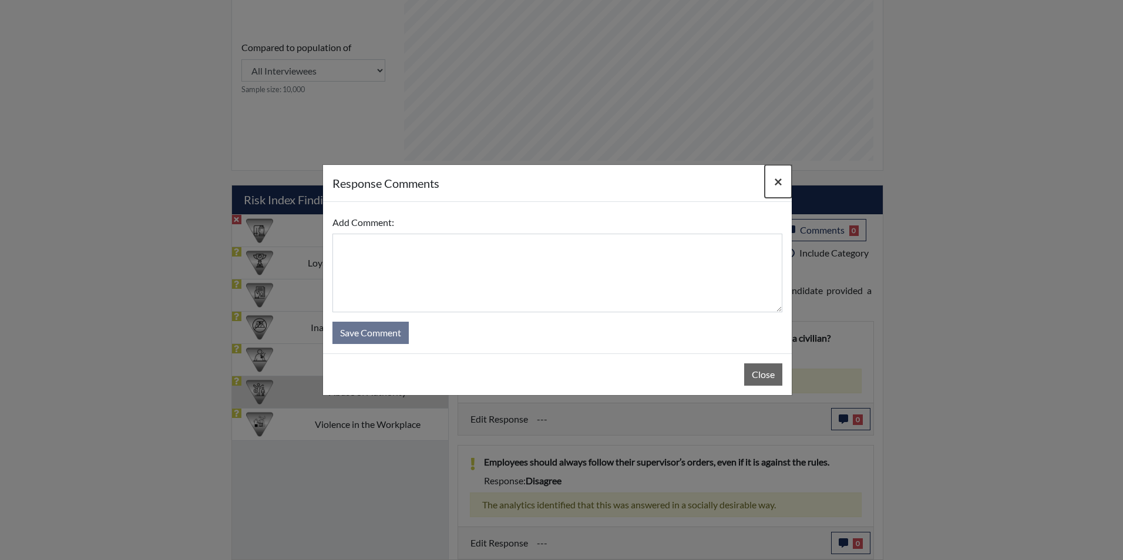
click at [777, 174] on span "×" at bounding box center [778, 181] width 8 height 17
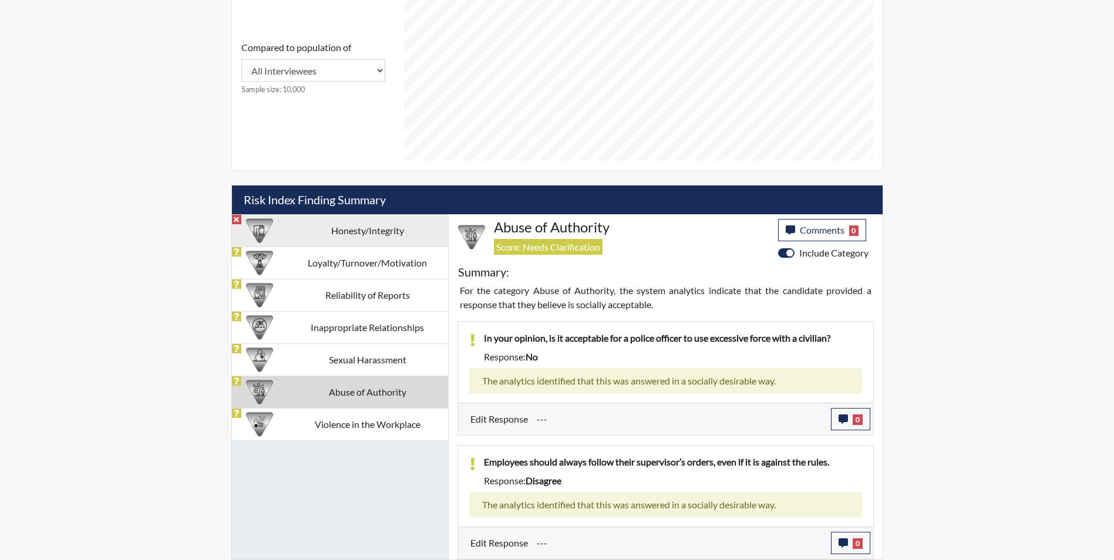
click at [363, 225] on td "Honesty/Integrity" at bounding box center [367, 230] width 161 height 32
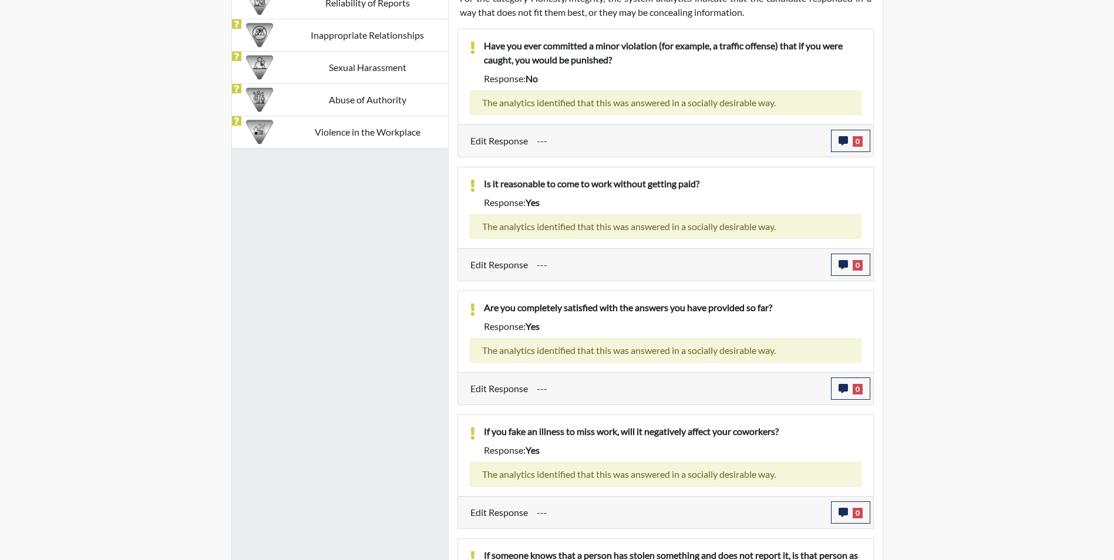
scroll to position [475, 0]
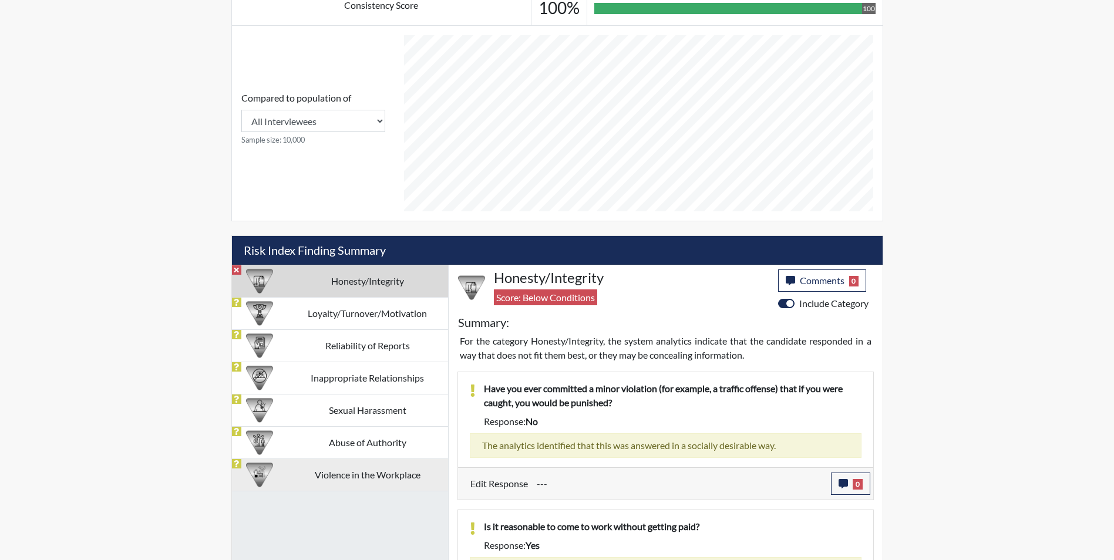
click at [356, 471] on td "Violence in the Workplace" at bounding box center [367, 475] width 161 height 32
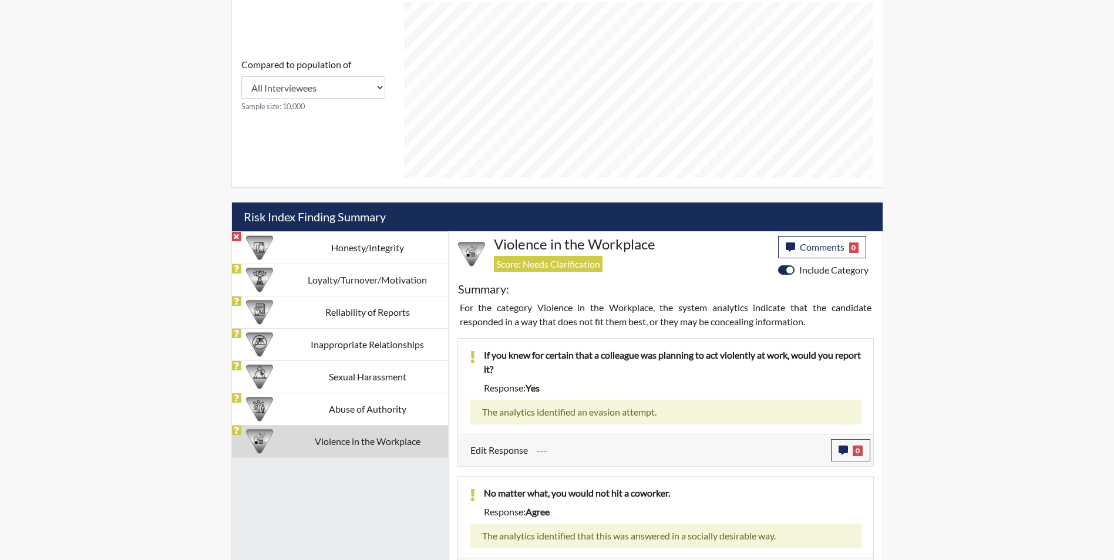
scroll to position [540, 0]
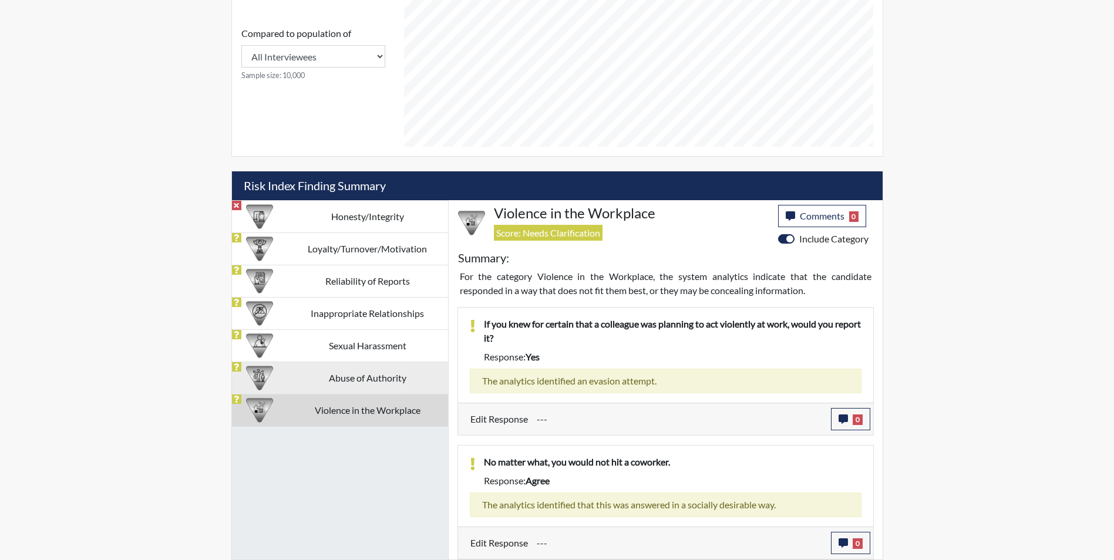
click at [358, 386] on td "Abuse of Authority" at bounding box center [367, 378] width 161 height 32
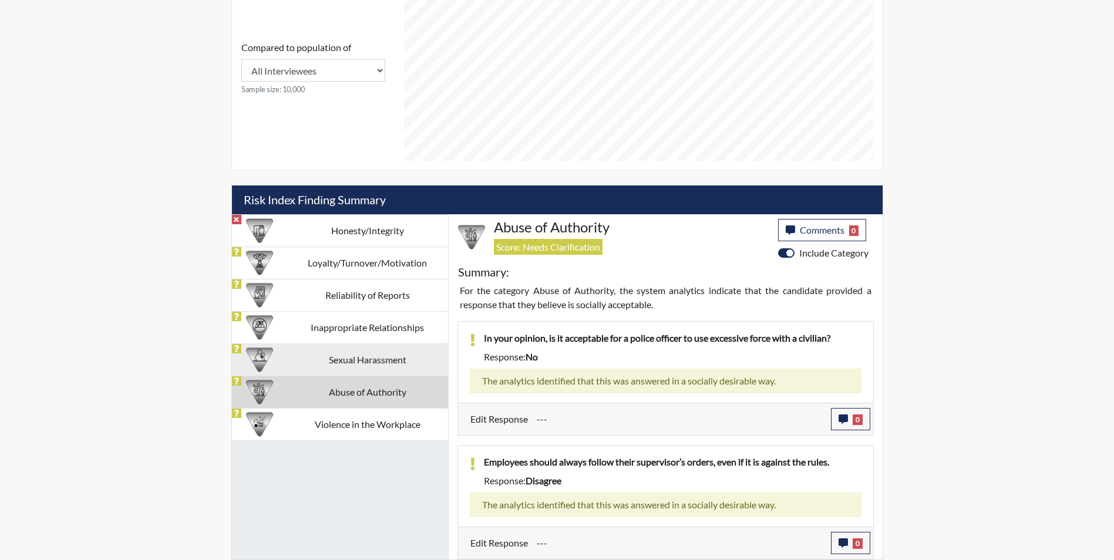
click at [357, 369] on td "Sexual Harassment" at bounding box center [367, 359] width 161 height 32
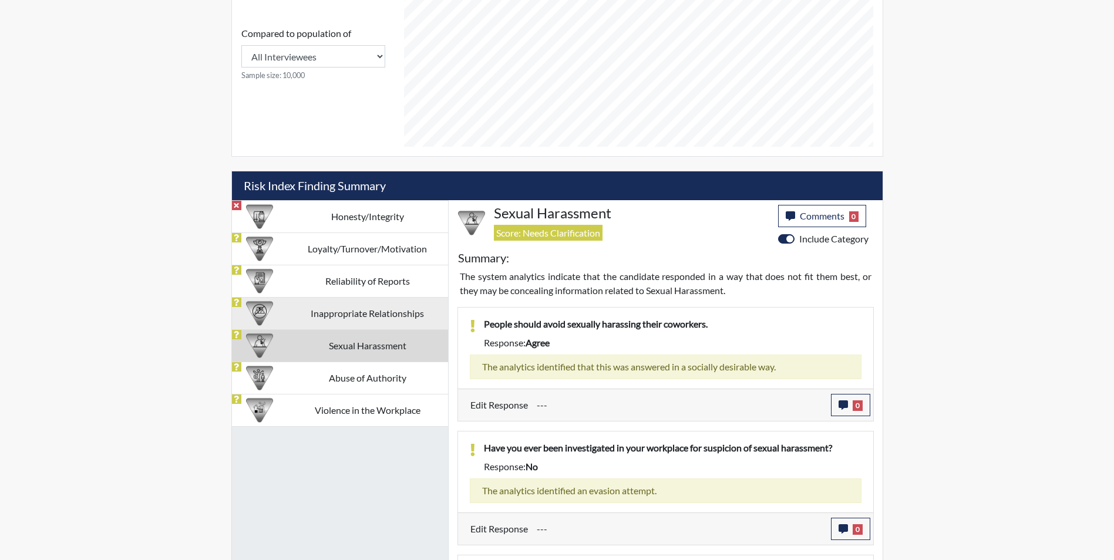
click at [349, 315] on td "Inappropriate Relationships" at bounding box center [367, 313] width 161 height 32
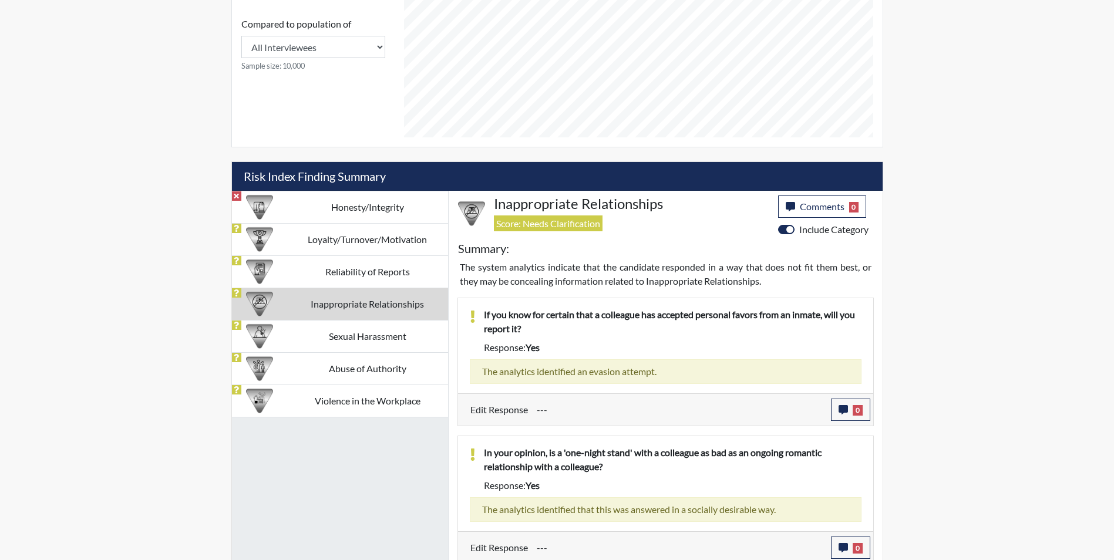
scroll to position [554, 0]
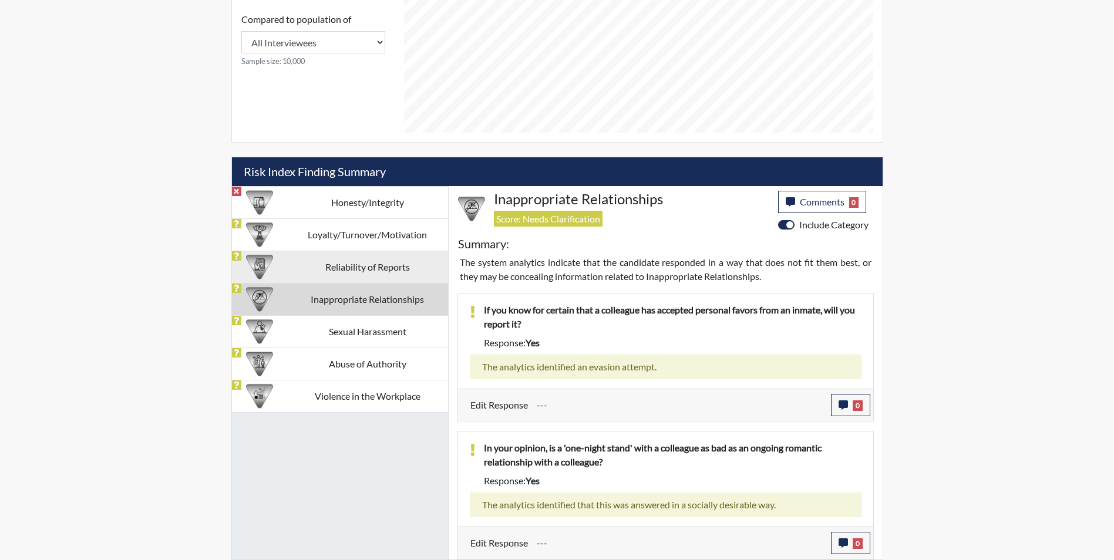
click at [338, 279] on td "Reliability of Reports" at bounding box center [367, 267] width 161 height 32
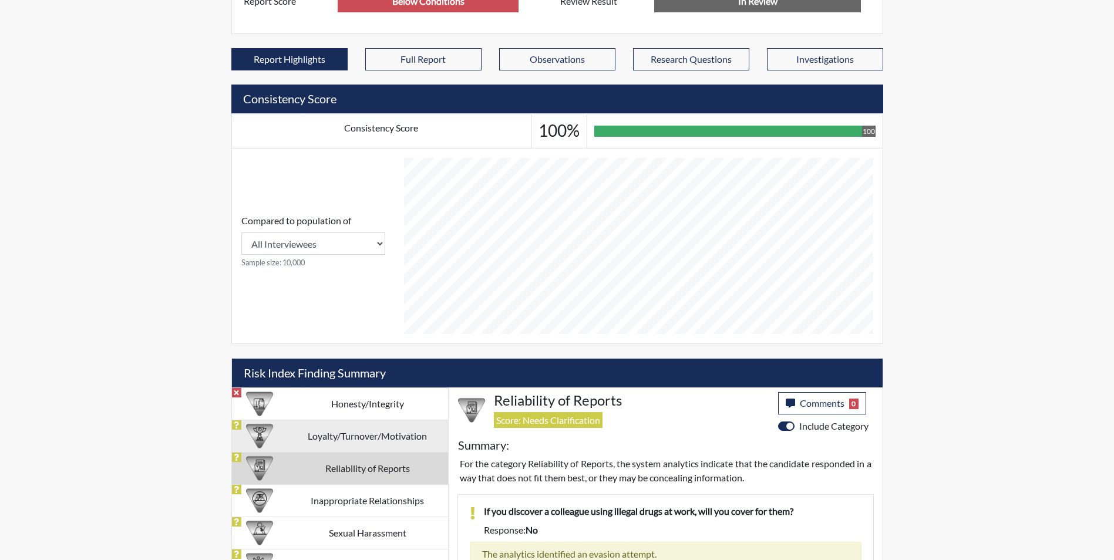
scroll to position [470, 0]
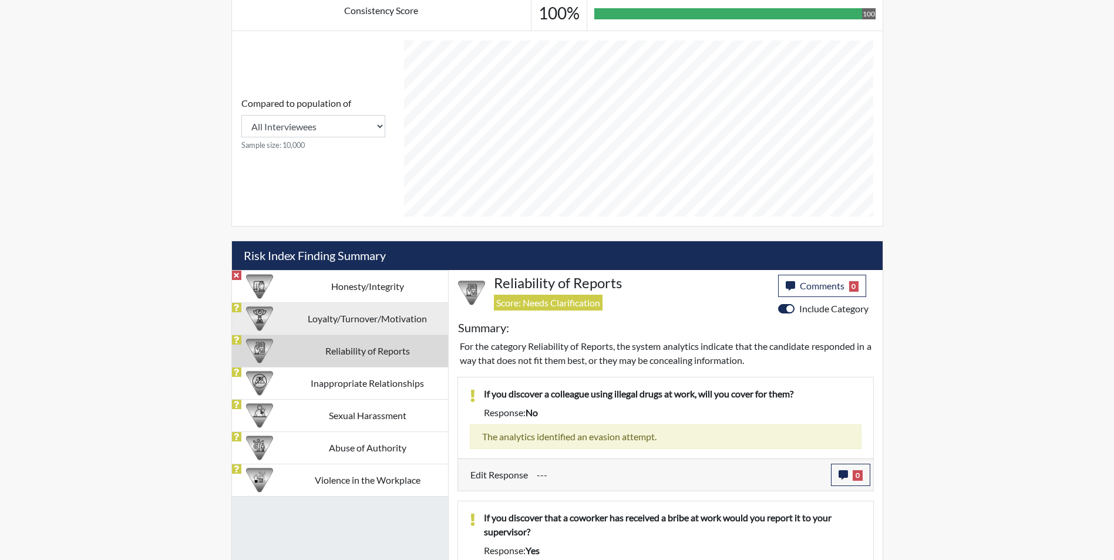
click at [378, 318] on td "Loyalty/Turnover/Motivation" at bounding box center [367, 318] width 161 height 32
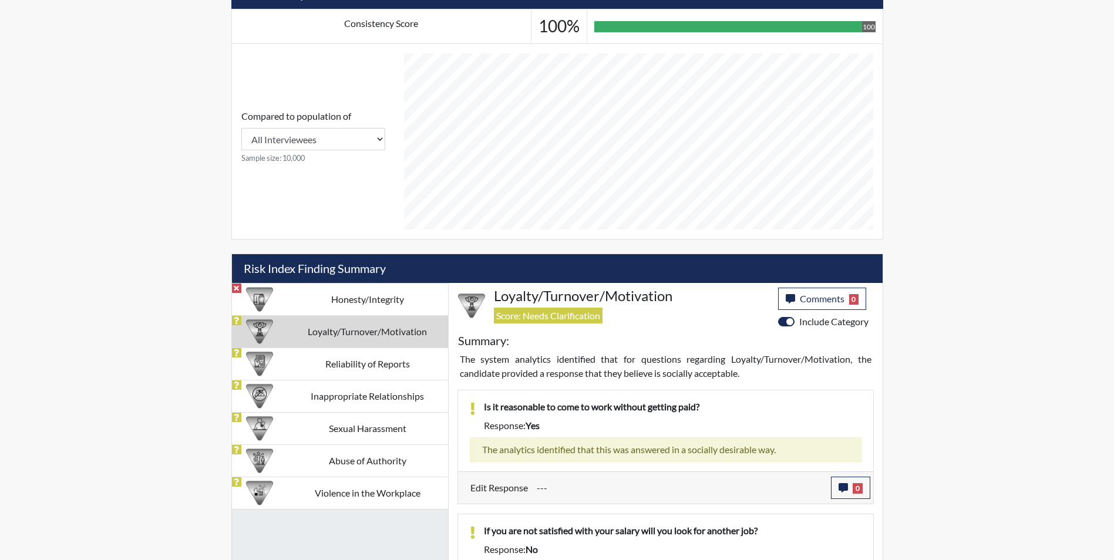
scroll to position [375, 0]
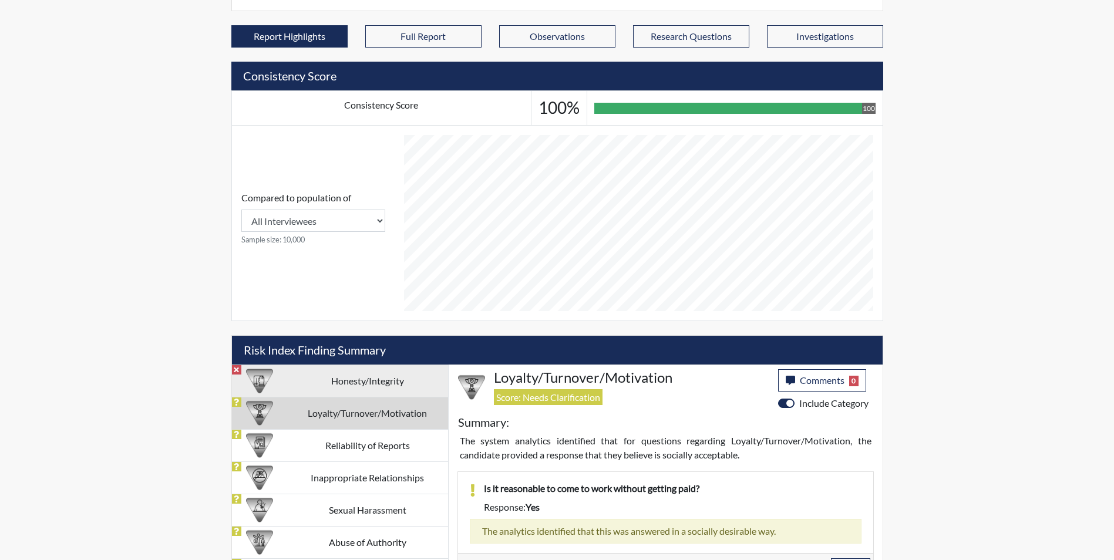
click at [377, 385] on td "Honesty/Integrity" at bounding box center [367, 381] width 161 height 32
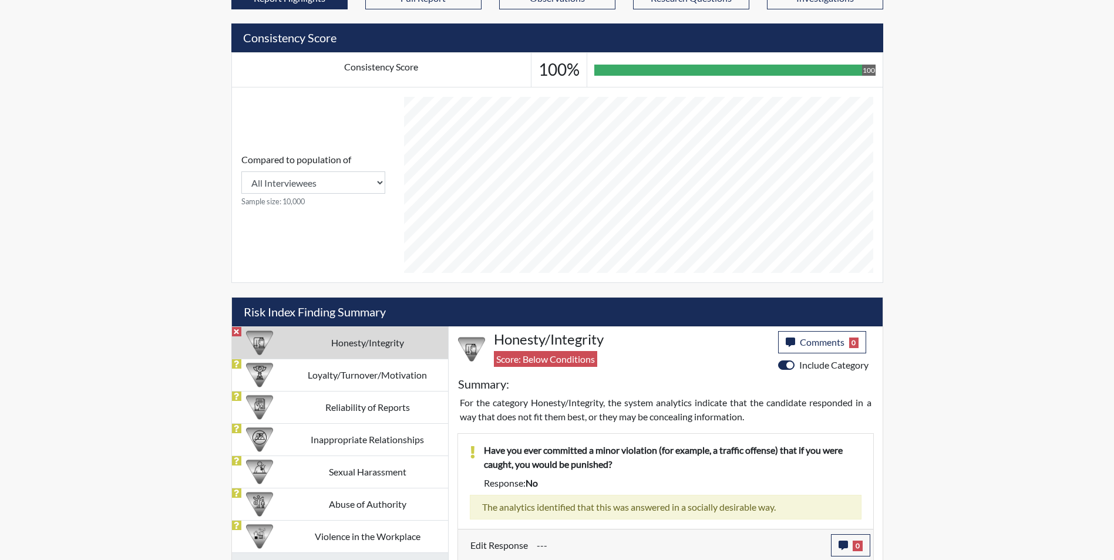
scroll to position [434, 0]
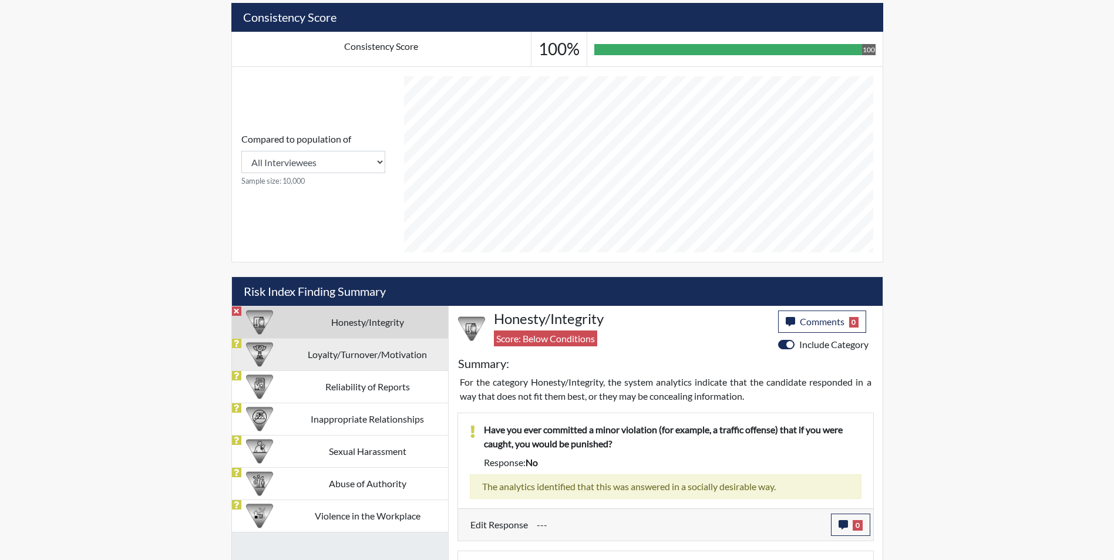
click at [389, 369] on td "Loyalty/Turnover/Motivation" at bounding box center [367, 354] width 161 height 32
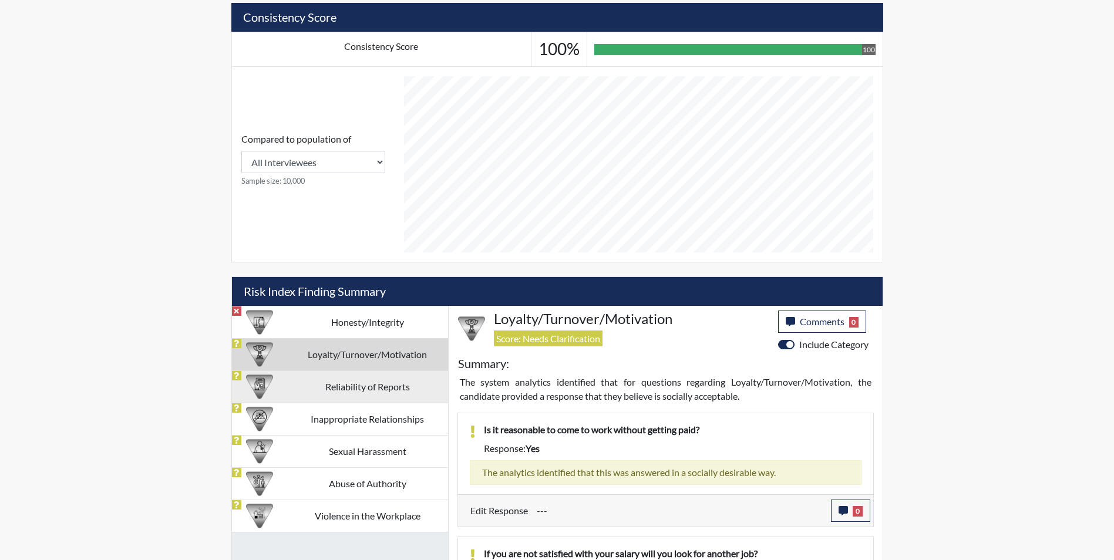
click at [372, 389] on td "Reliability of Reports" at bounding box center [367, 387] width 161 height 32
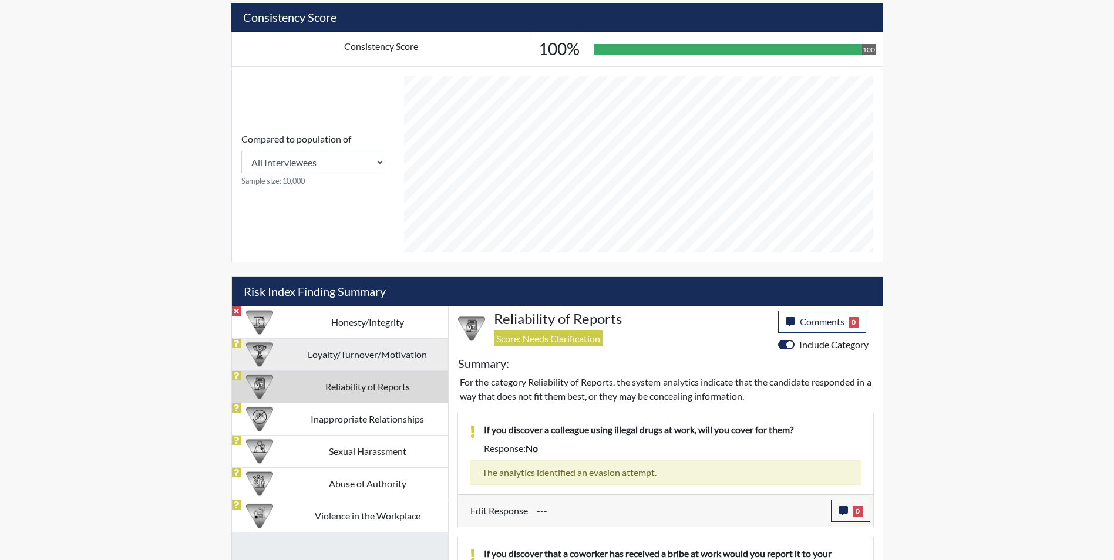
click at [380, 361] on td "Loyalty/Turnover/Motivation" at bounding box center [367, 354] width 161 height 32
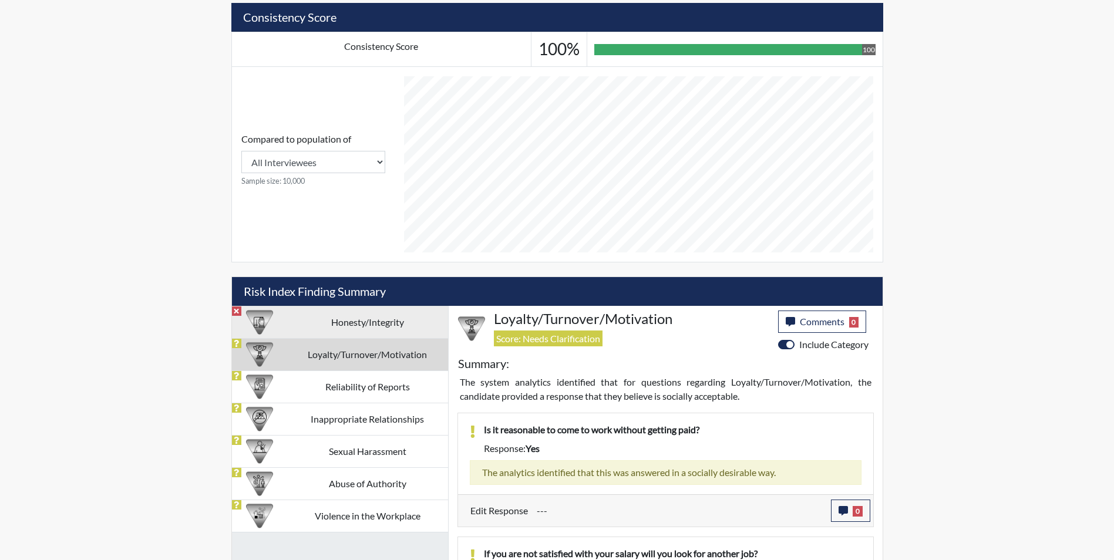
click at [382, 325] on td "Honesty/Integrity" at bounding box center [367, 322] width 161 height 32
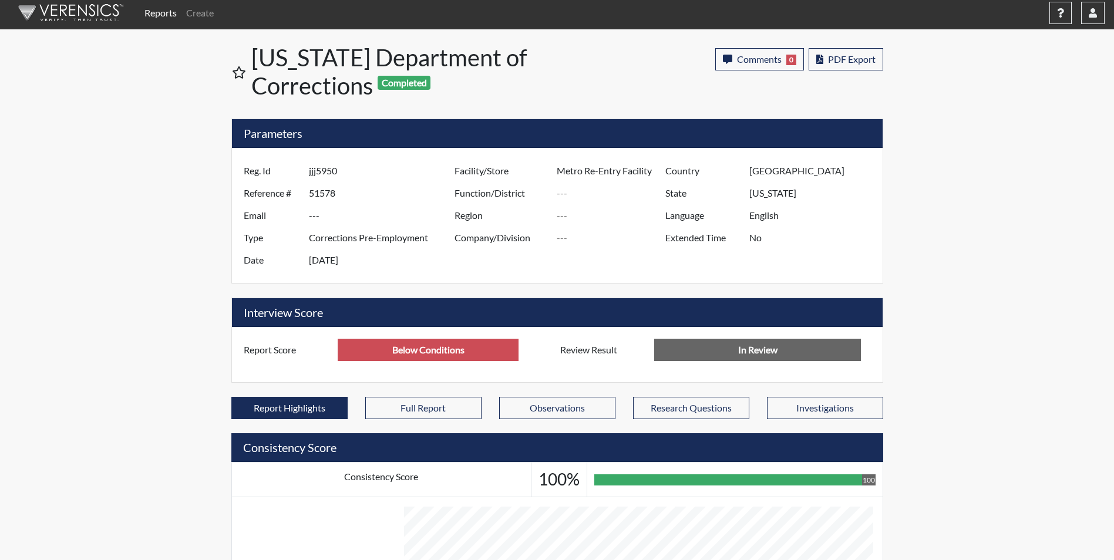
scroll to position [0, 0]
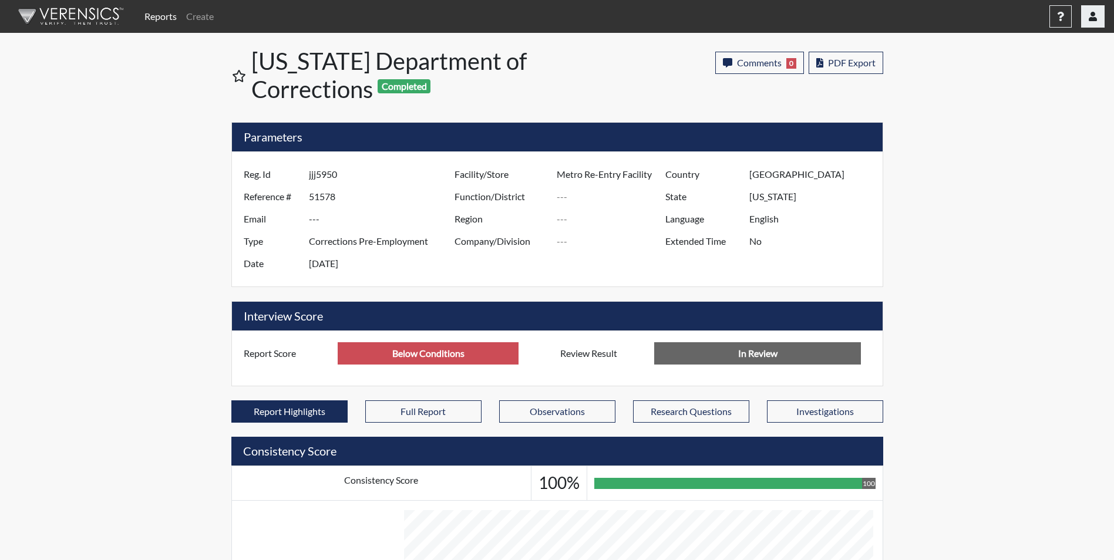
click at [1099, 11] on button "button" at bounding box center [1092, 16] width 23 height 22
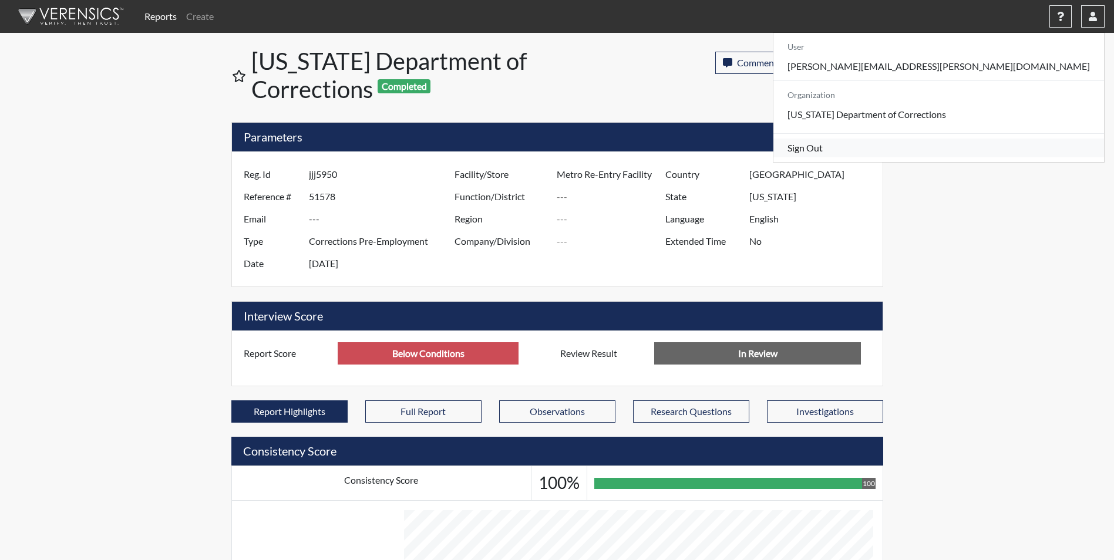
click at [992, 156] on link "Sign Out" at bounding box center [938, 148] width 331 height 19
